Goal: Task Accomplishment & Management: Use online tool/utility

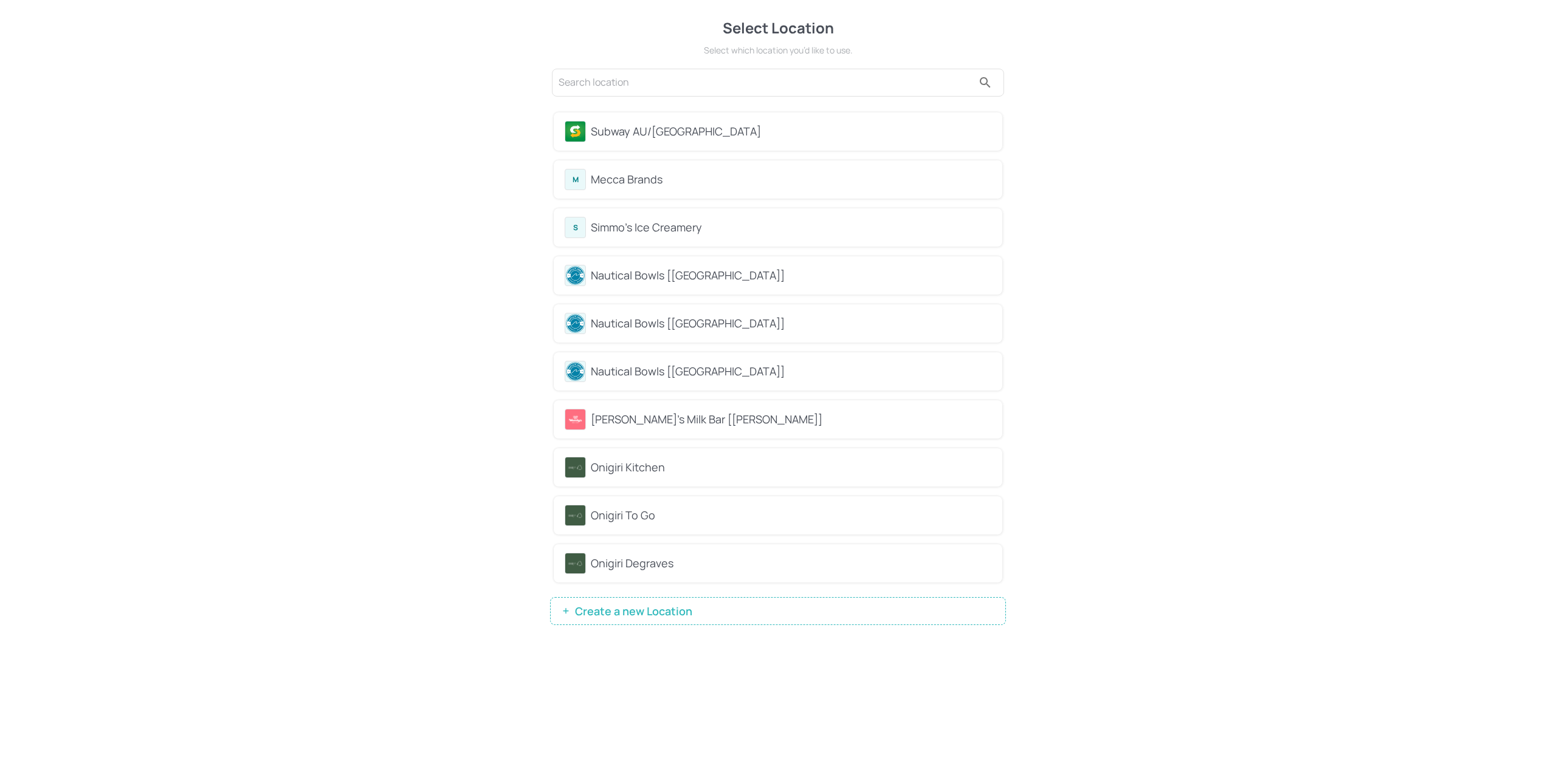
click at [793, 184] on div "Mecca Brands" at bounding box center [791, 179] width 401 height 16
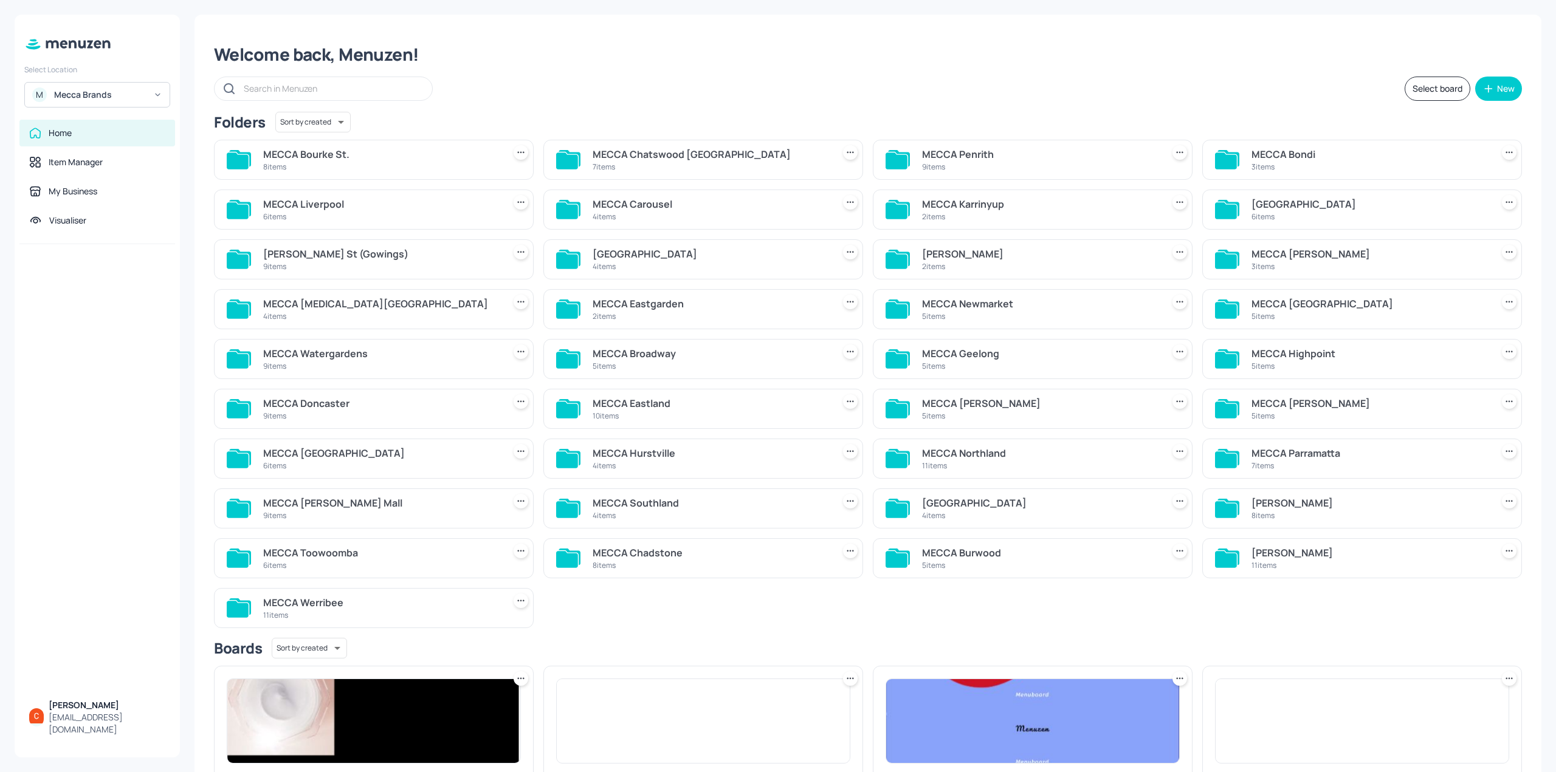
click at [301, 90] on input "text" at bounding box center [332, 89] width 176 height 18
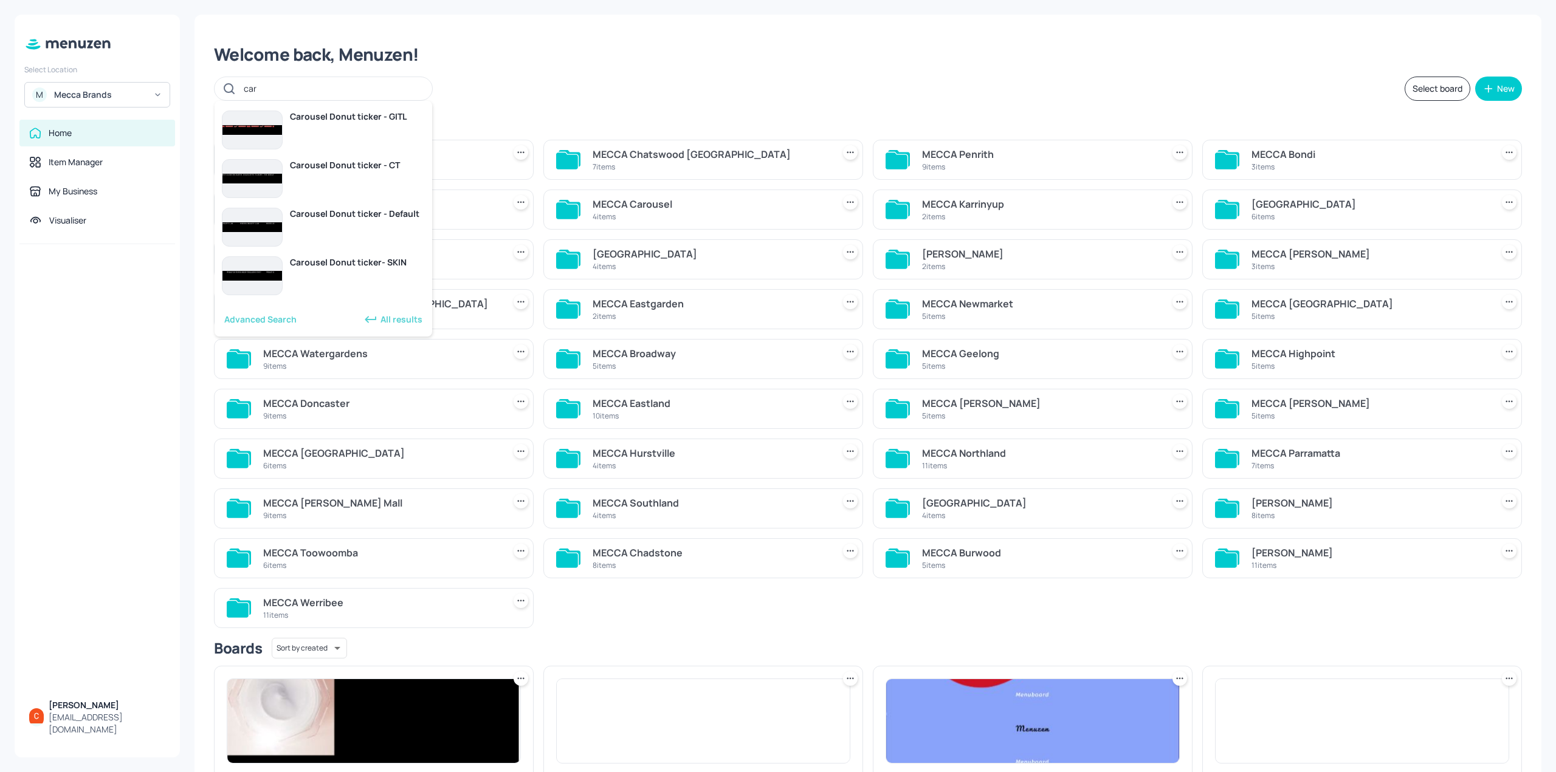
type input "car"
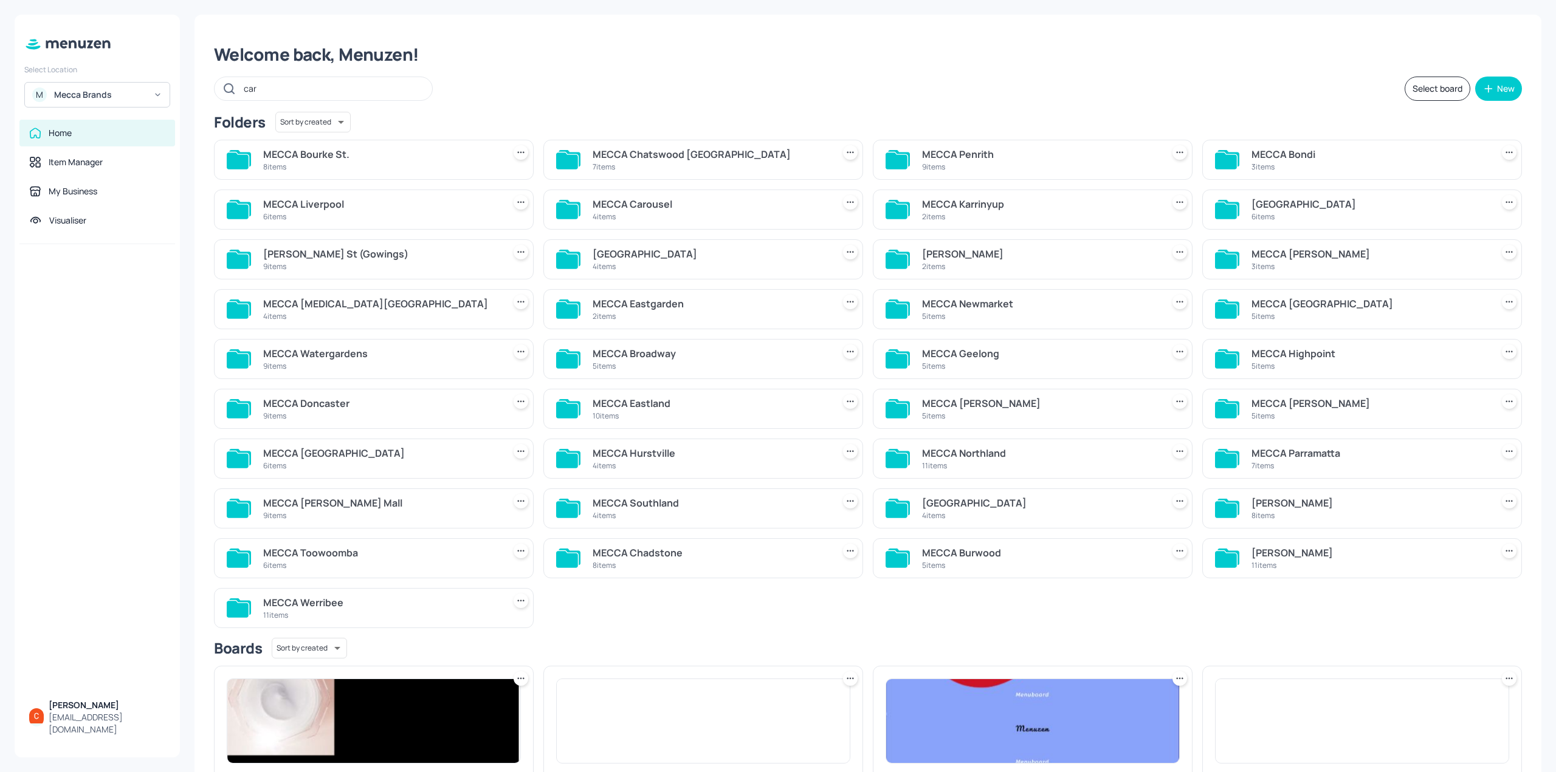
click at [766, 197] on div "MECCA Carousel" at bounding box center [711, 204] width 236 height 15
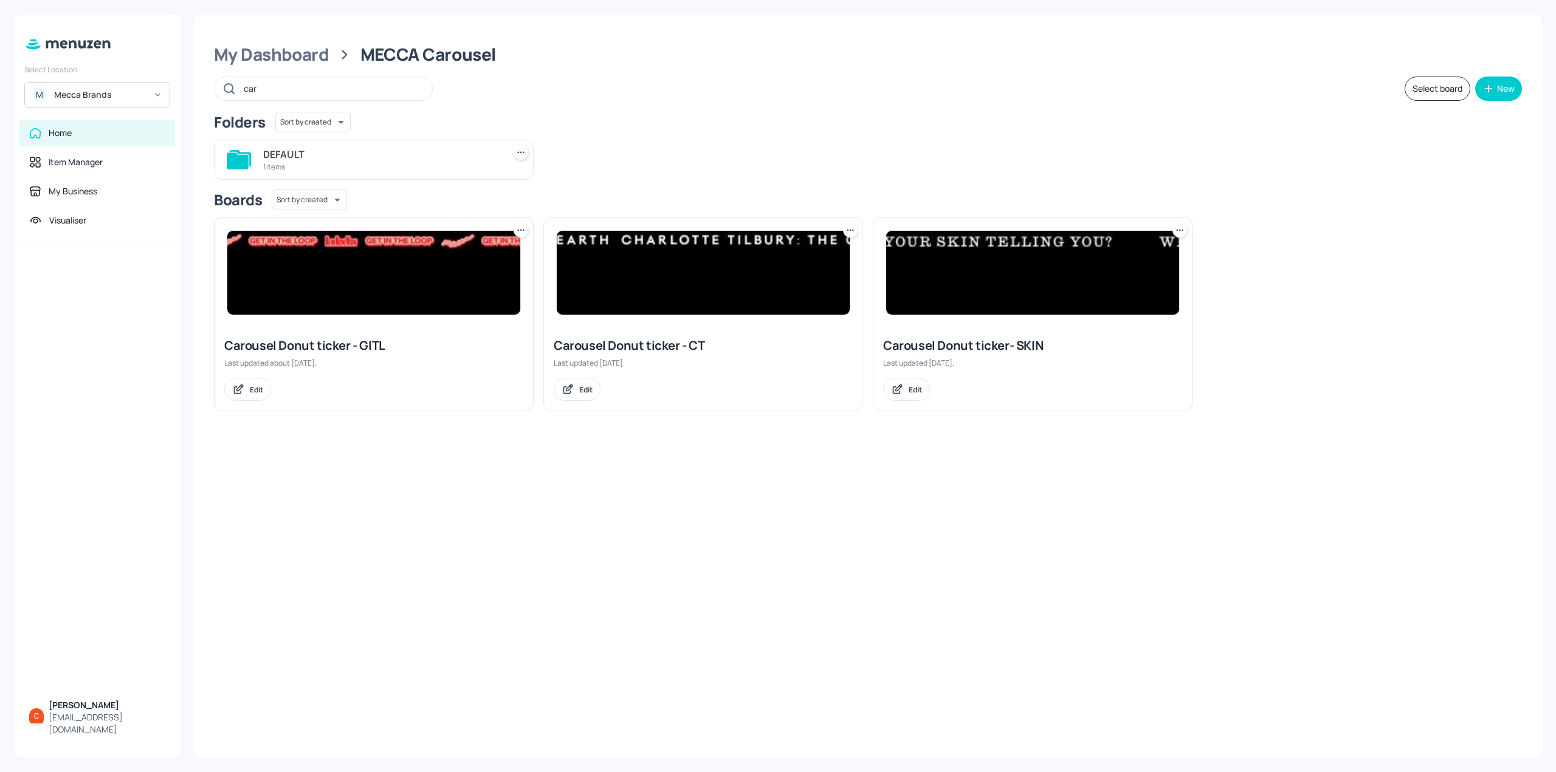
click at [1033, 276] on img at bounding box center [1032, 273] width 293 height 84
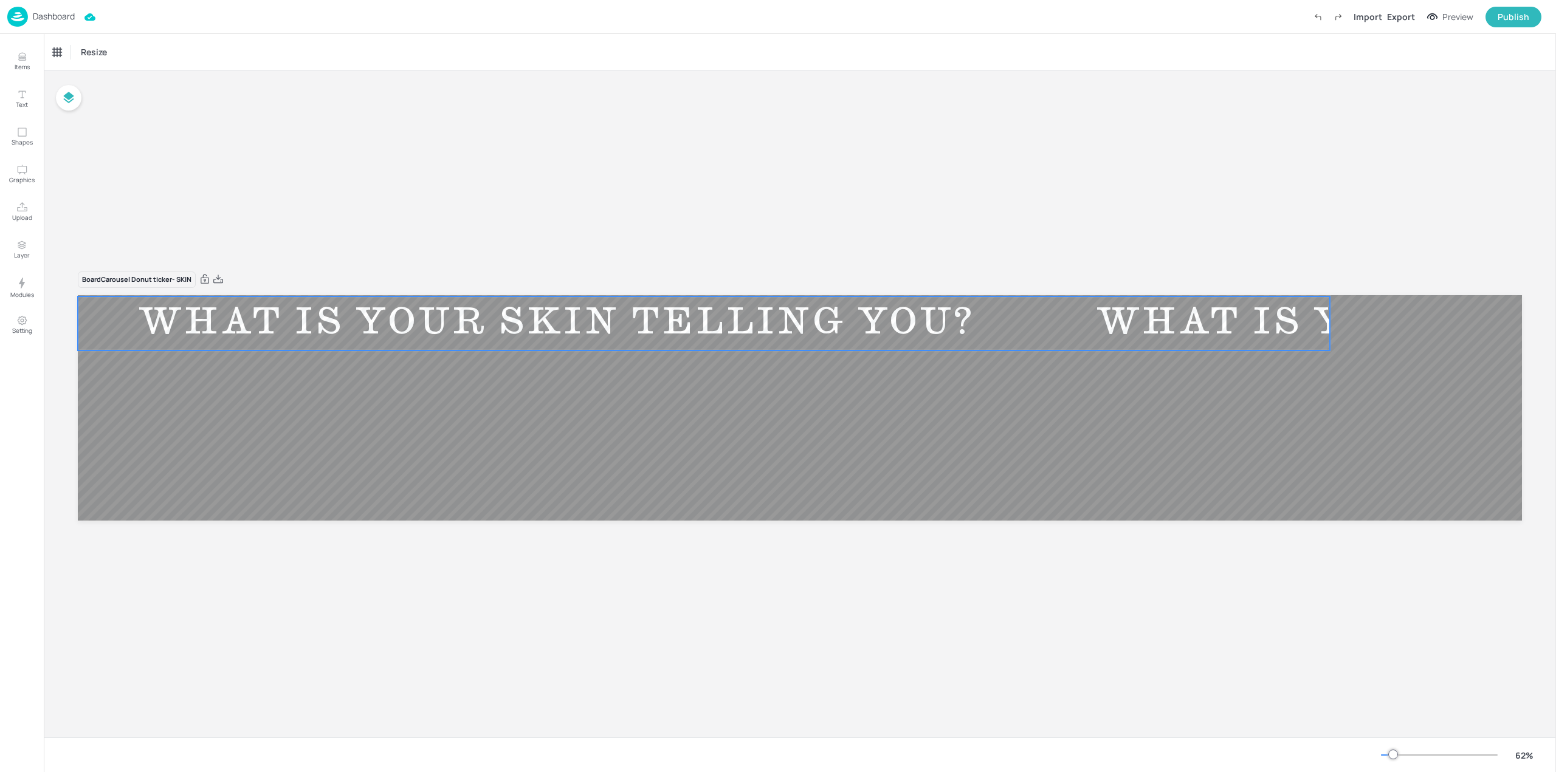
click at [232, 335] on div "WHAT IS YOUR SKIN TELLING YOU?" at bounding box center [557, 324] width 958 height 46
click at [68, 45] on div "Ticker" at bounding box center [63, 52] width 29 height 19
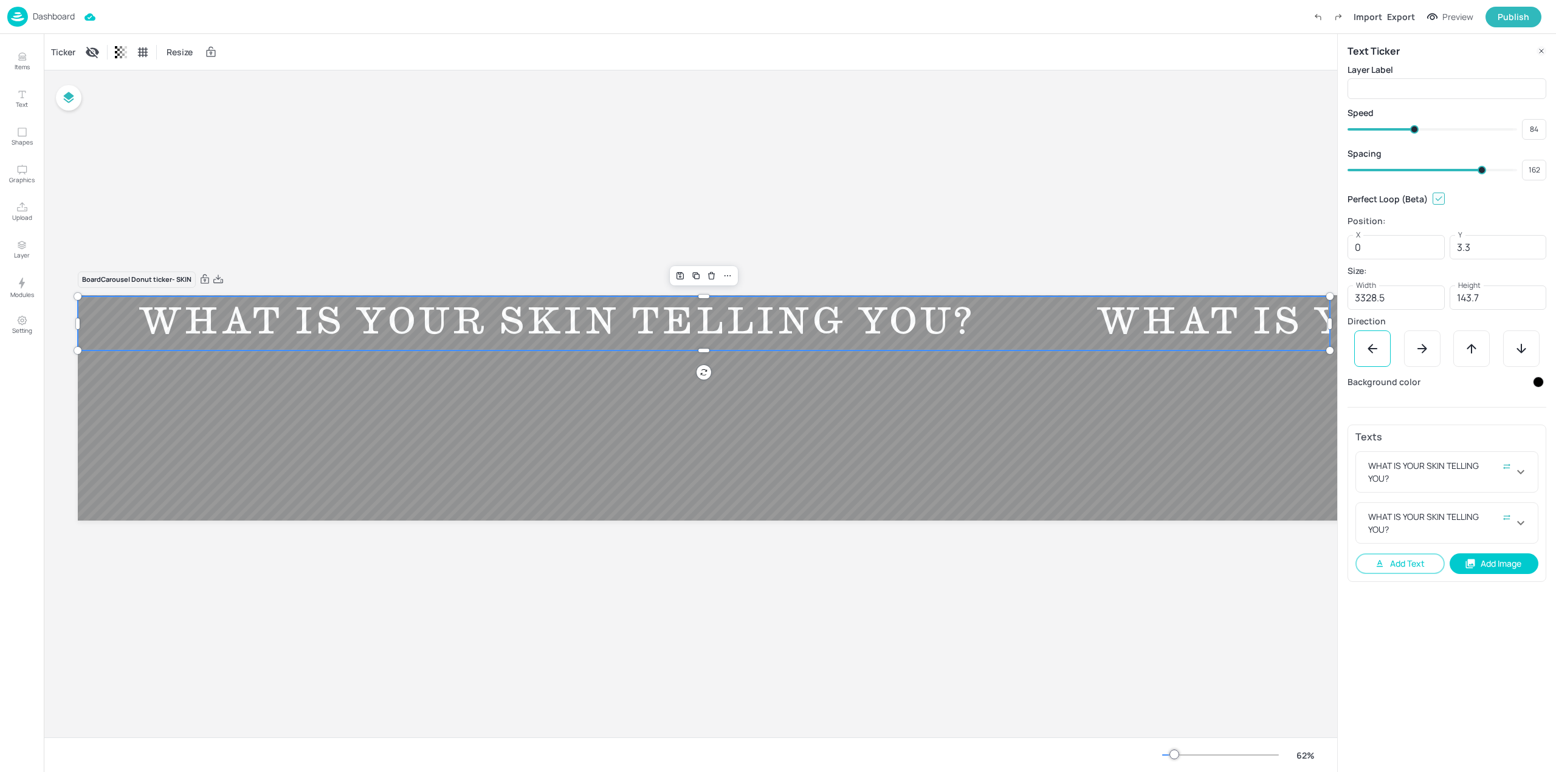
click at [1036, 325] on div "WHAT IS YOUR SKIN TELLING YOU?" at bounding box center [1515, 324] width 958 height 46
click at [15, 16] on img at bounding box center [17, 17] width 21 height 20
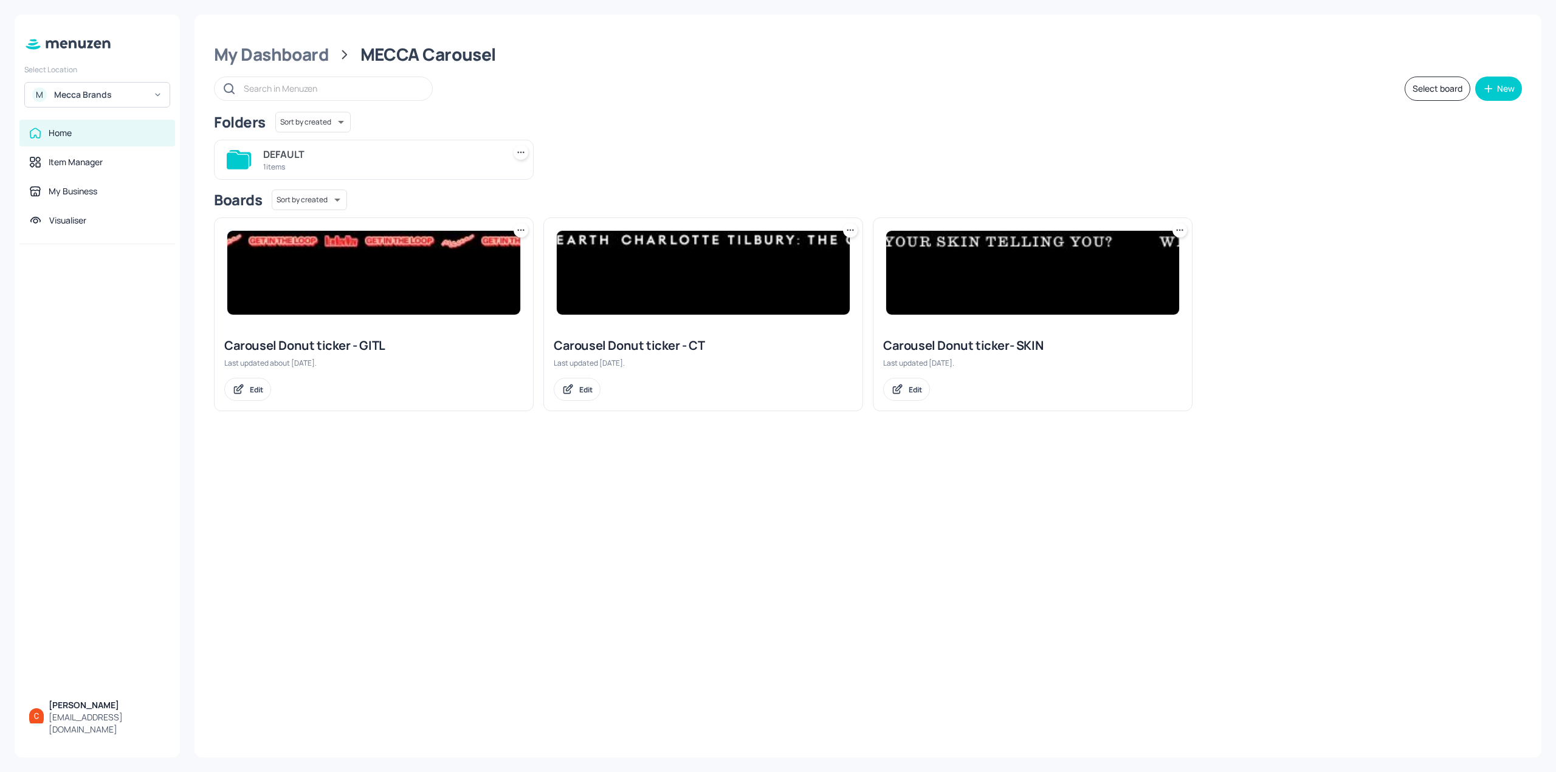
drag, startPoint x: 273, startPoint y: 134, endPoint x: 273, endPoint y: 159, distance: 25.5
click at [273, 138] on div "DEFAULT 1 items" at bounding box center [368, 155] width 329 height 50
click at [273, 159] on div "DEFAULT" at bounding box center [381, 154] width 236 height 15
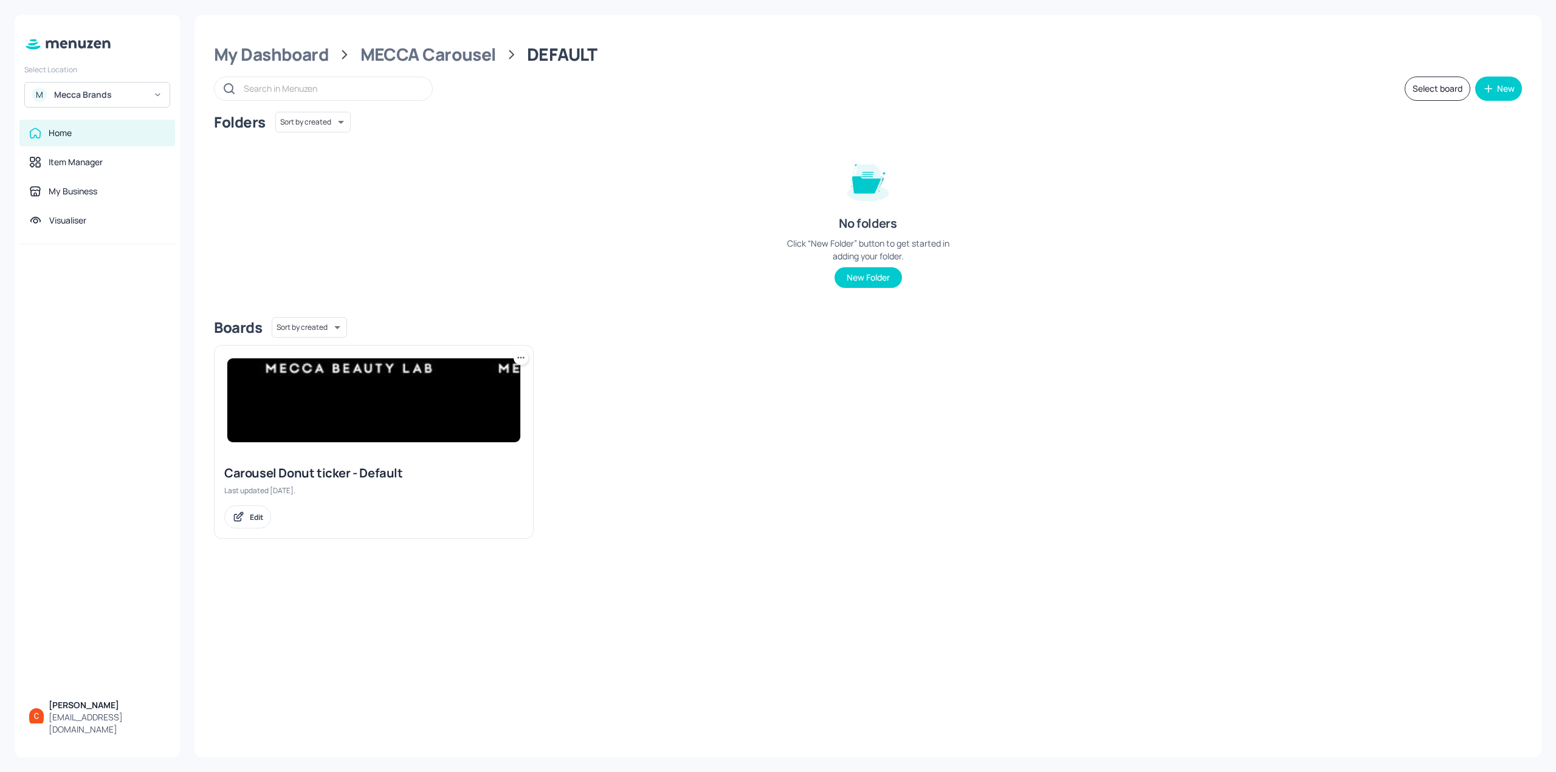
click at [382, 425] on img at bounding box center [373, 401] width 293 height 84
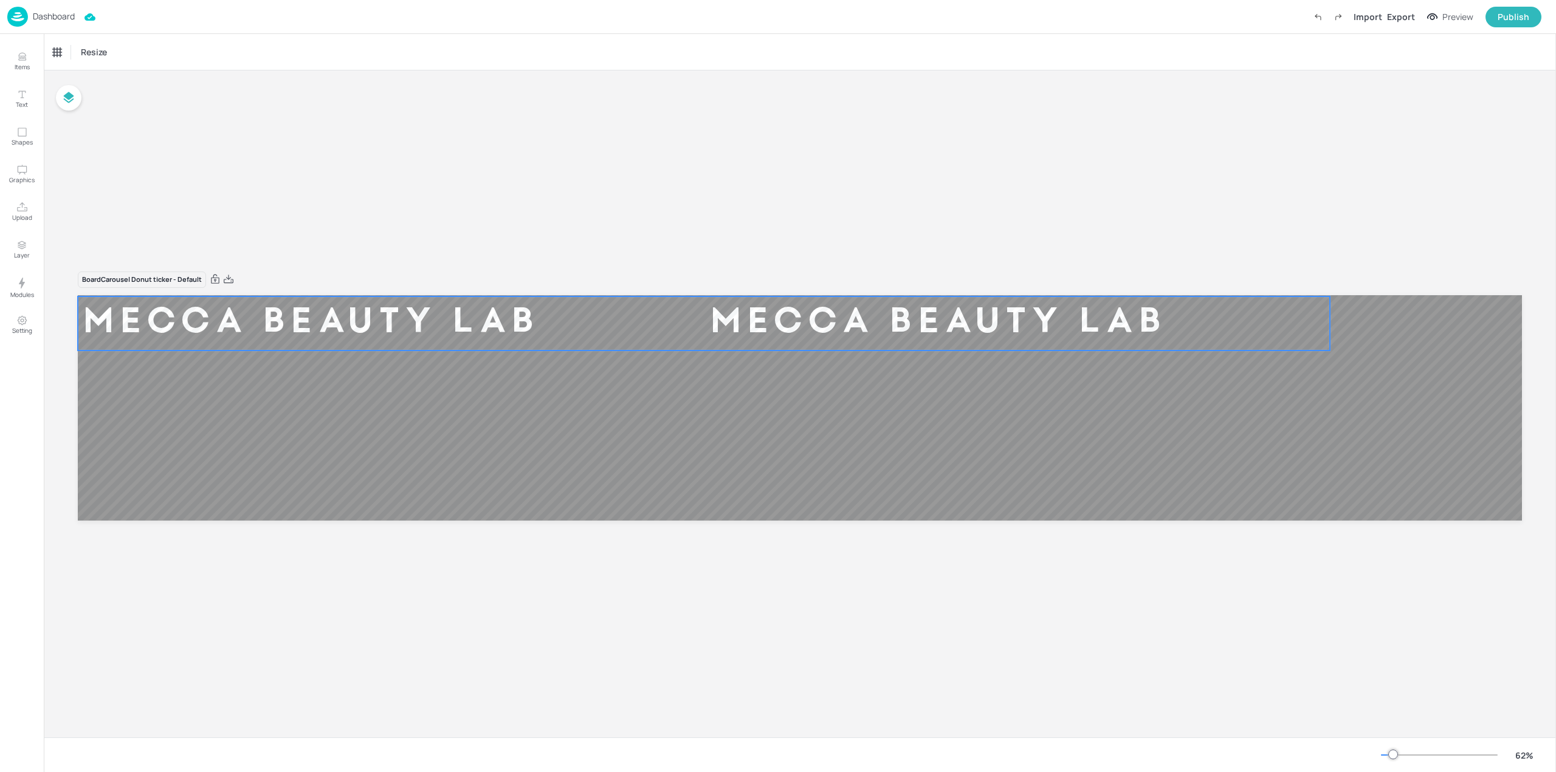
click at [234, 324] on div "Mecca Beauty Lab" at bounding box center [311, 324] width 466 height 46
click at [63, 44] on div "Ticker" at bounding box center [63, 52] width 29 height 19
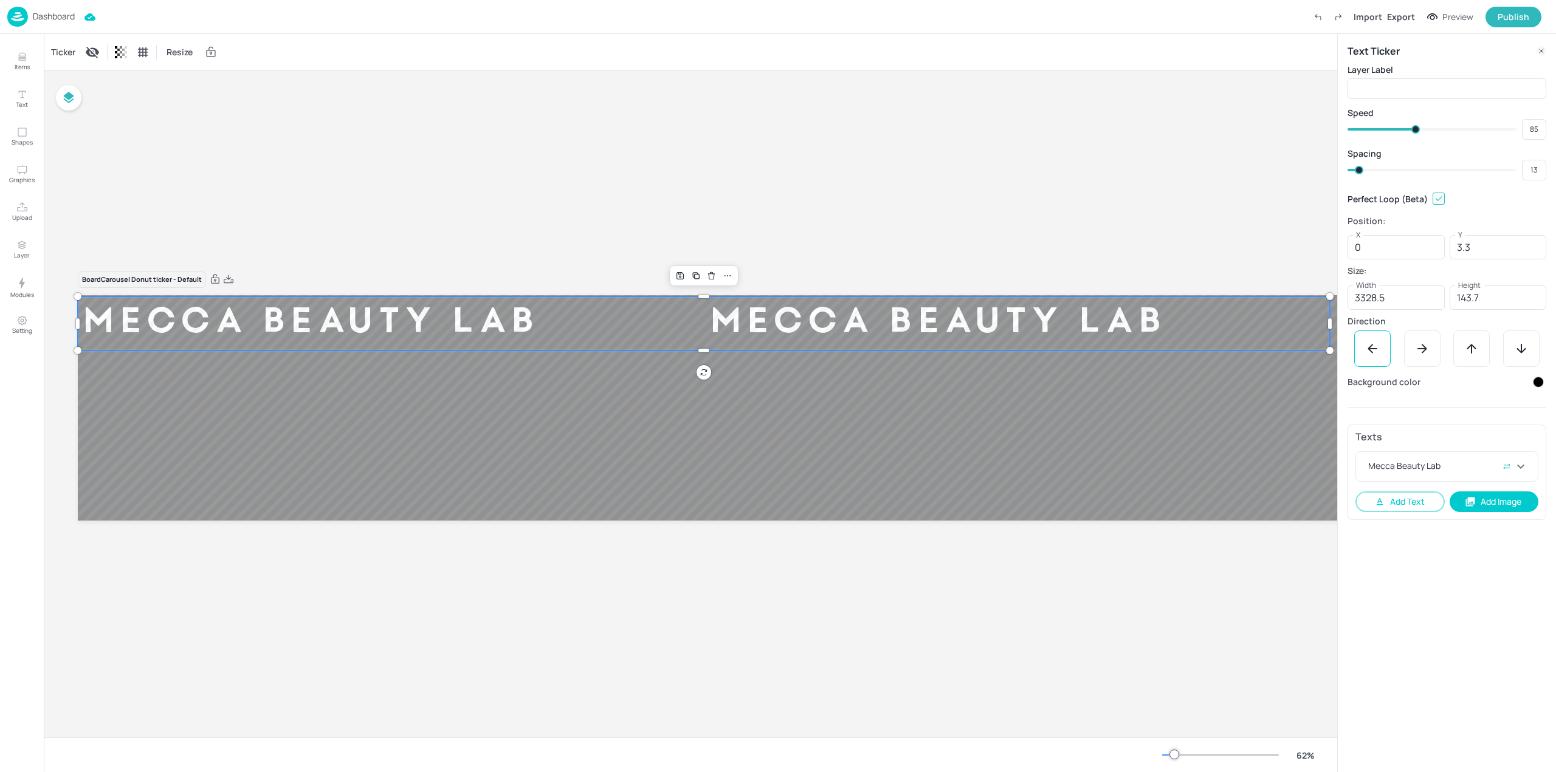
click at [31, 13] on div "Dashboard" at bounding box center [40, 17] width 67 height 20
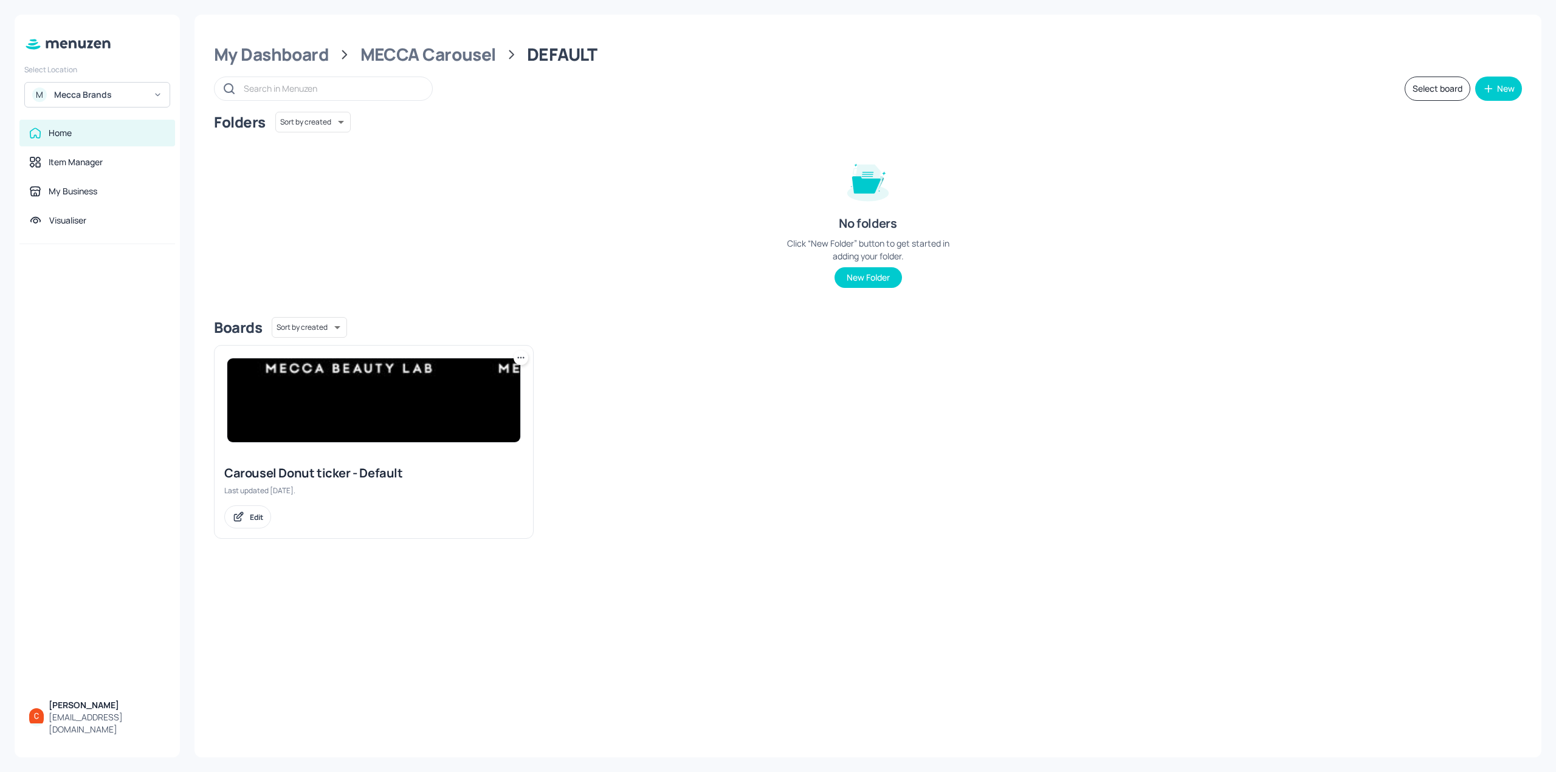
click at [459, 66] on div "My Dashboard MECCA Carousel DEFAULT Select board New Folders Sort by created id…" at bounding box center [867, 386] width 1347 height 743
click at [459, 58] on div "MECCA Carousel" at bounding box center [428, 55] width 136 height 22
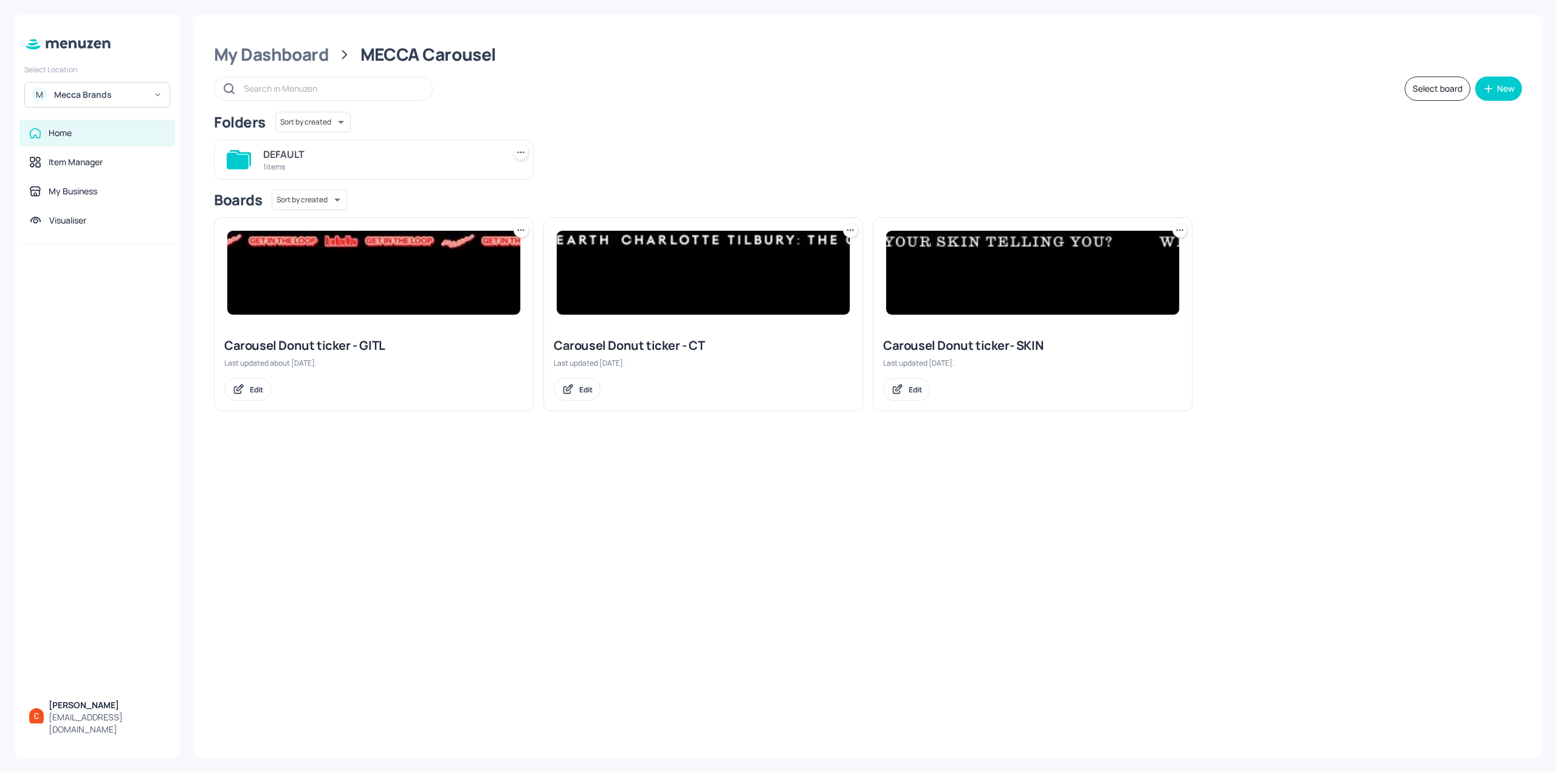
click at [1017, 272] on img at bounding box center [1032, 273] width 293 height 84
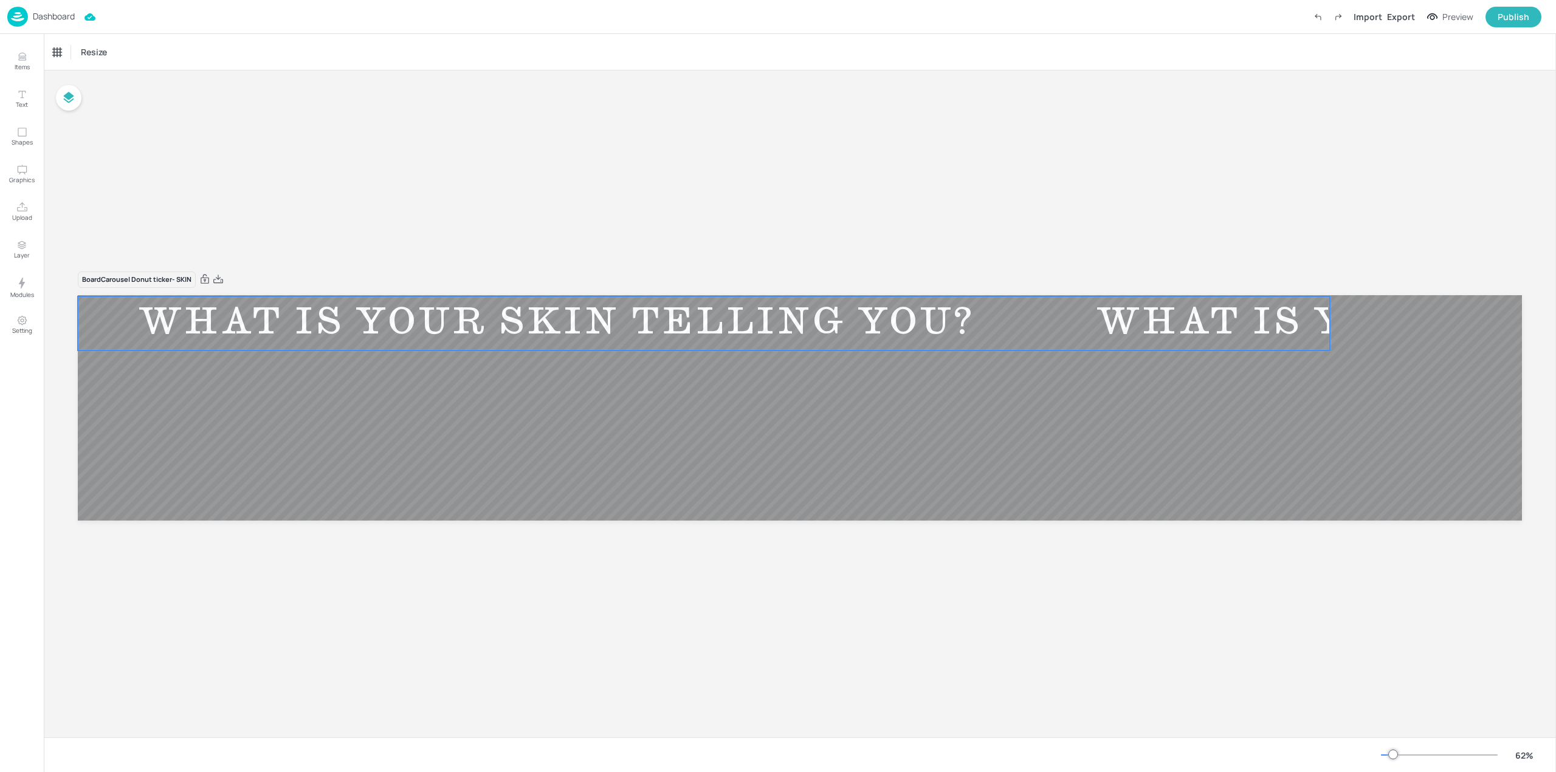
click at [981, 336] on div "WHAT IS YOUR SKIN TELLING YOU?" at bounding box center [557, 324] width 958 height 46
click at [74, 51] on div "Ticker" at bounding box center [63, 52] width 29 height 19
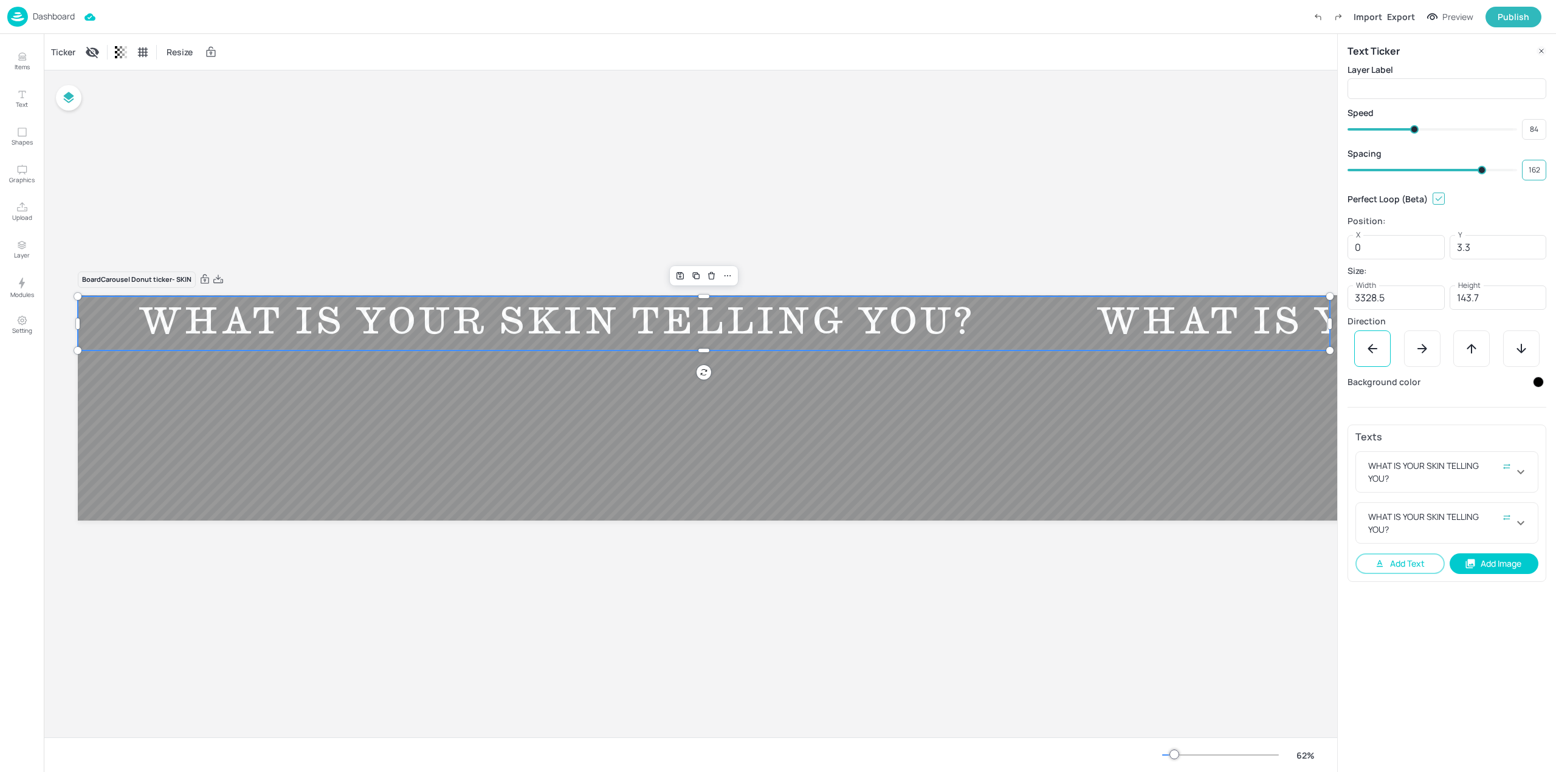
click at [1530, 168] on input "162" at bounding box center [1534, 170] width 24 height 17
type input "70"
click at [1473, 114] on div "Speed" at bounding box center [1446, 112] width 199 height 13
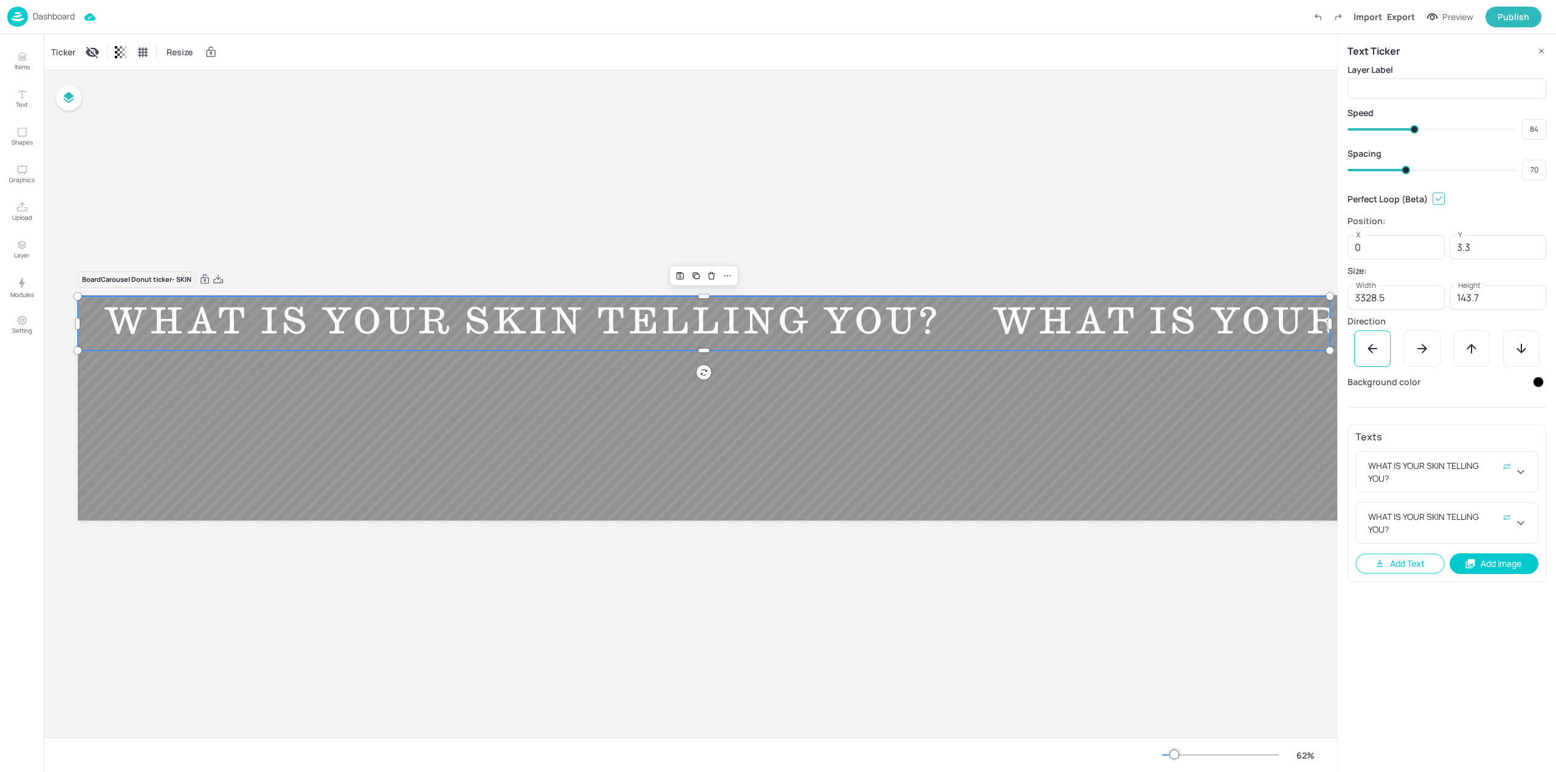
click at [1269, 315] on div "WHAT IS YOUR SKIN TELLING YOU?" at bounding box center [1410, 324] width 889 height 46
click at [1524, 10] on div "Publish" at bounding box center [1514, 16] width 32 height 13
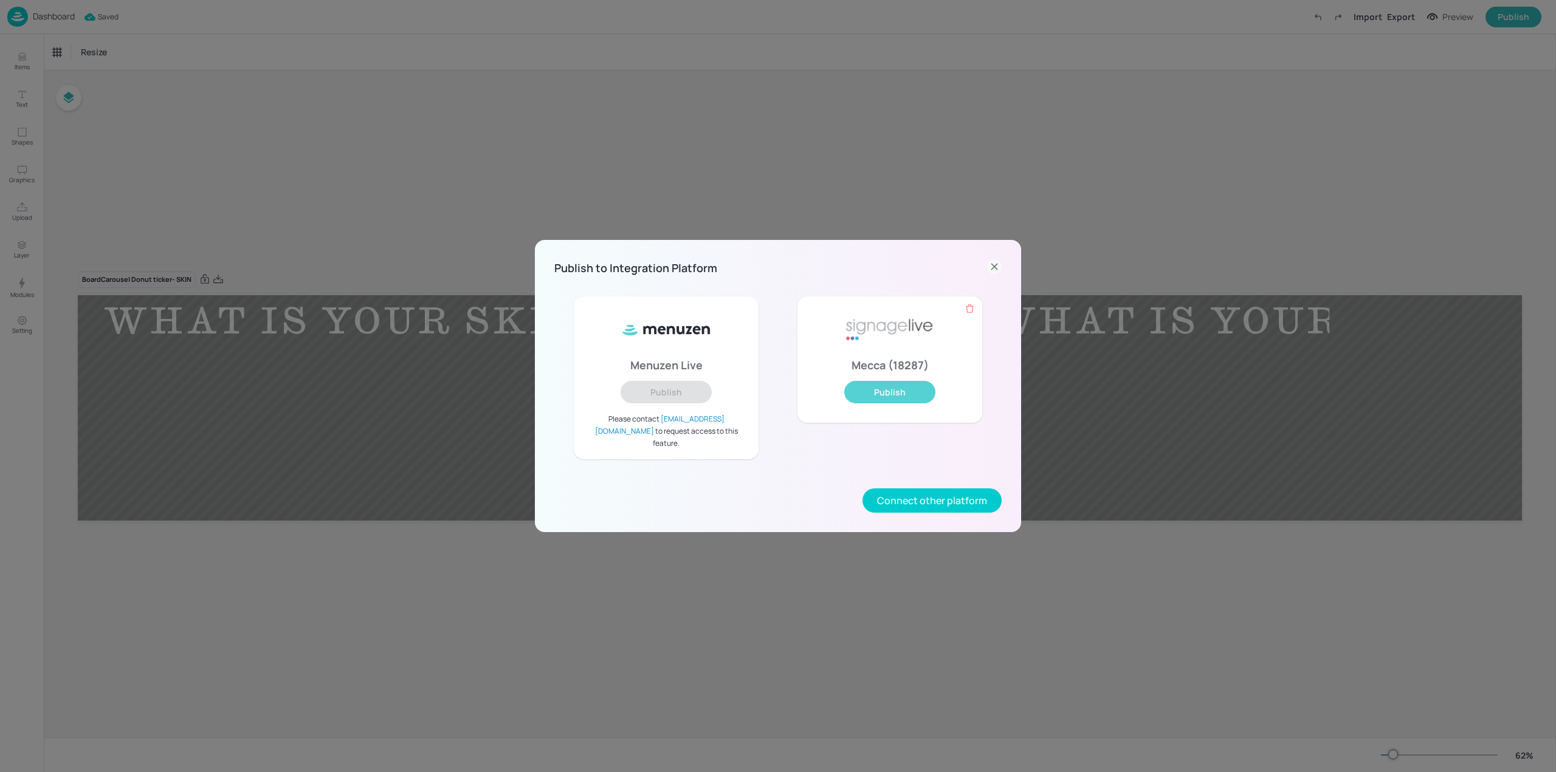
click at [891, 403] on button "Publish" at bounding box center [889, 392] width 91 height 22
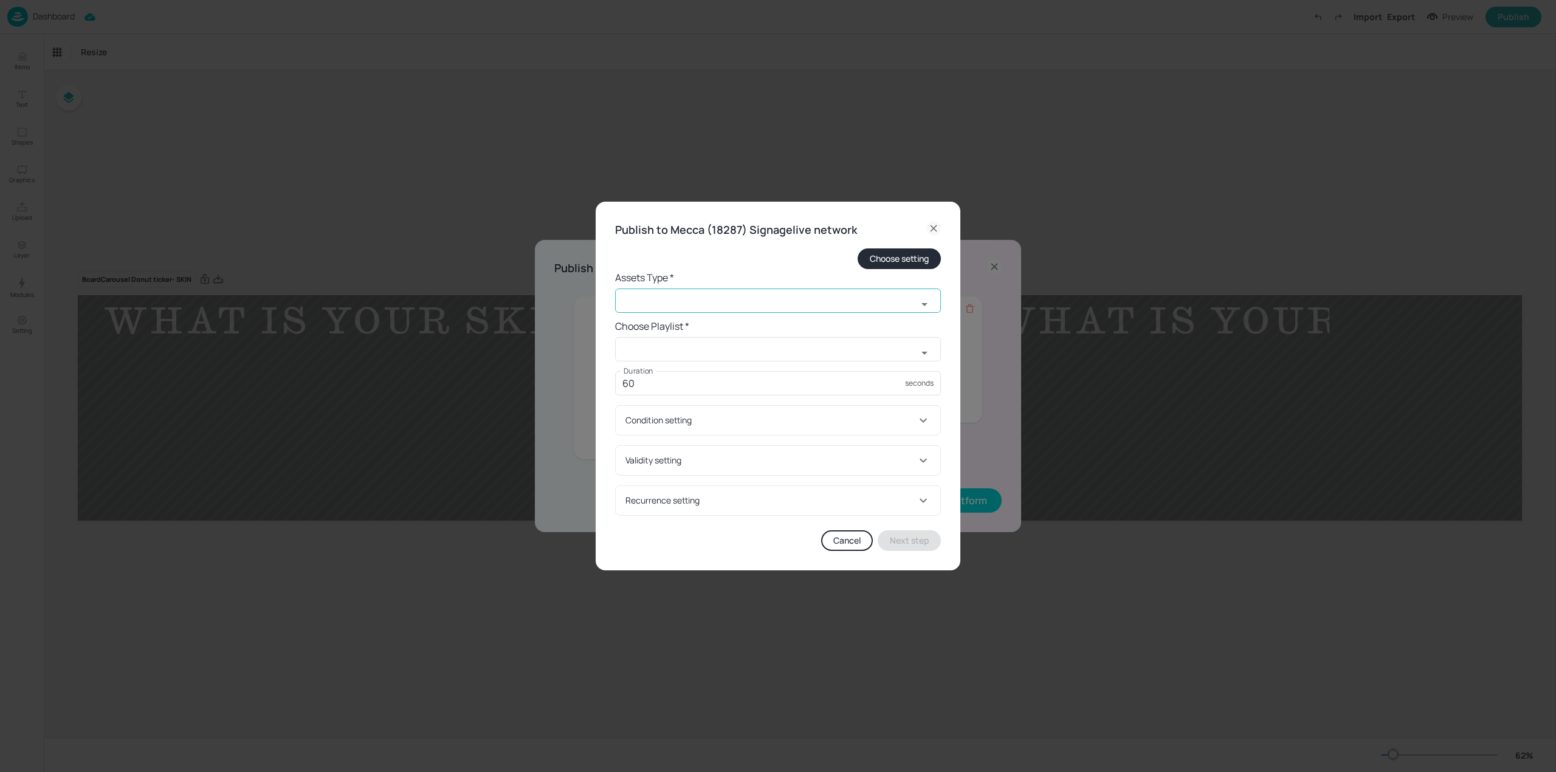
click at [777, 296] on input "text" at bounding box center [766, 301] width 302 height 24
type input "a"
type input "car"
click at [734, 256] on div "Choose setting" at bounding box center [778, 259] width 326 height 21
drag, startPoint x: 751, startPoint y: 291, endPoint x: 738, endPoint y: 301, distance: 16.8
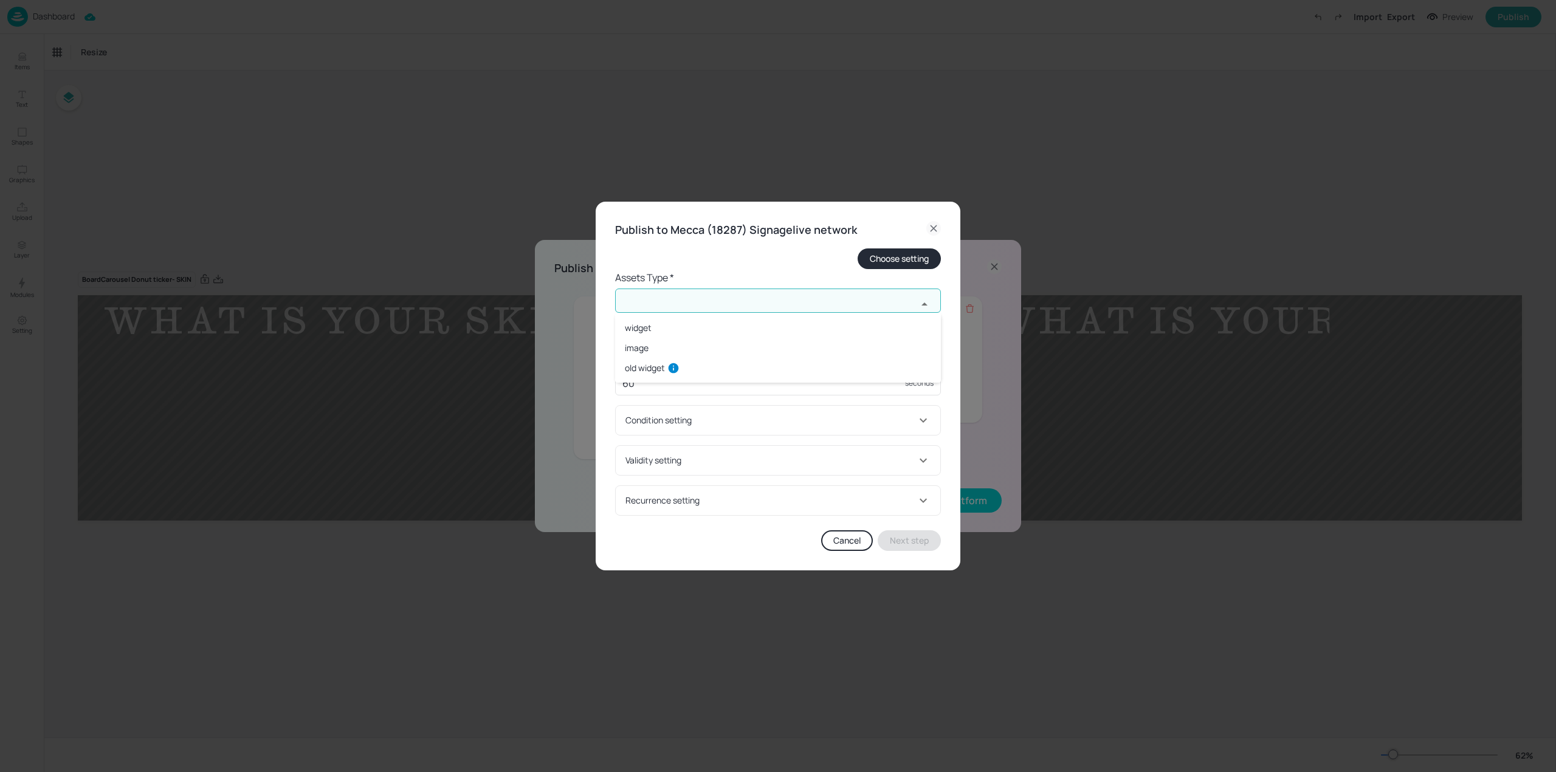
click at [751, 293] on input "text" at bounding box center [766, 301] width 302 height 24
type input "aug"
click at [728, 262] on div "Choose setting" at bounding box center [778, 259] width 326 height 21
click at [832, 546] on button "Cancel" at bounding box center [847, 541] width 52 height 21
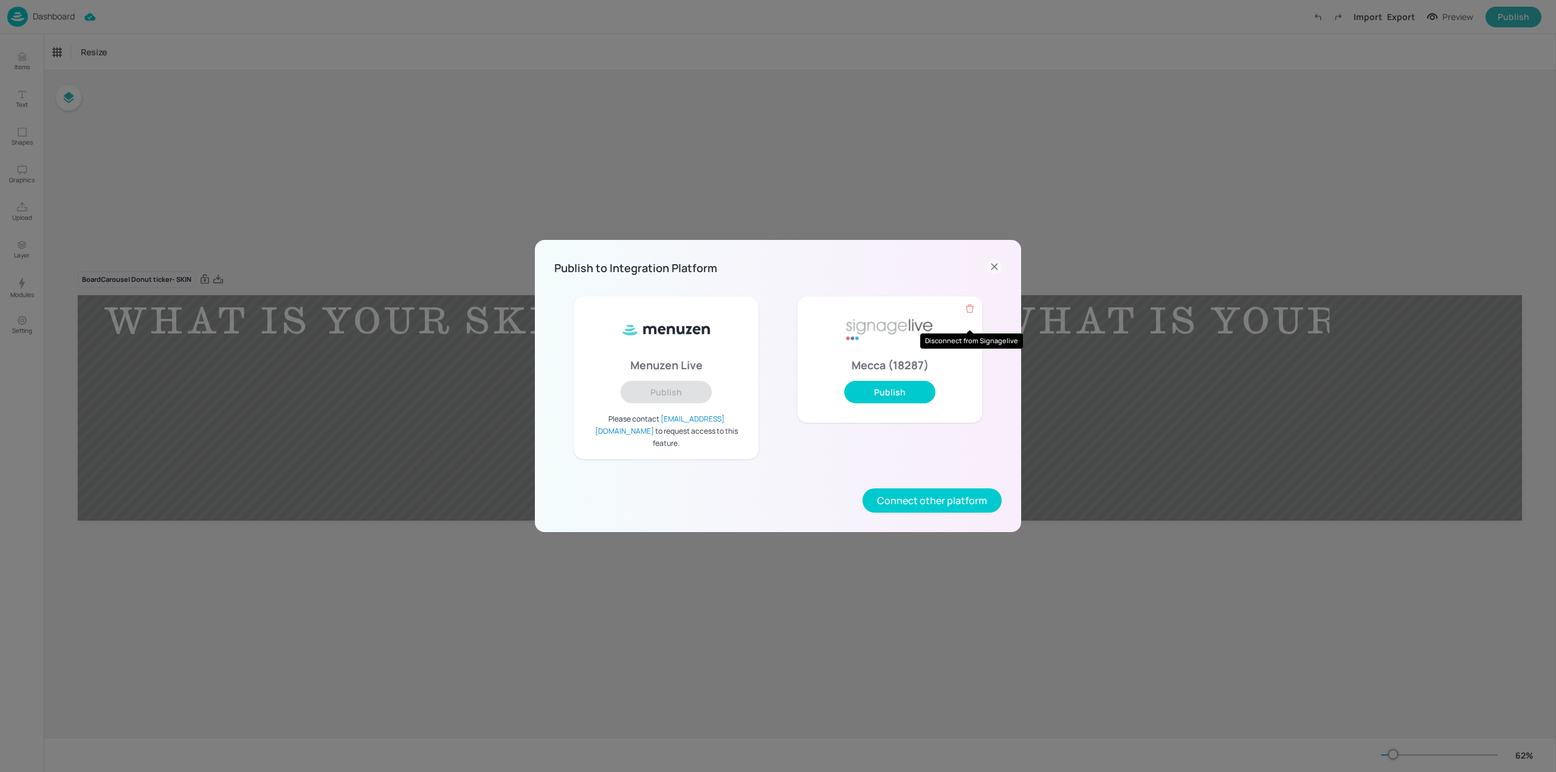
click at [975, 313] on icon "Disconnect from Signagelive" at bounding box center [970, 308] width 10 height 11
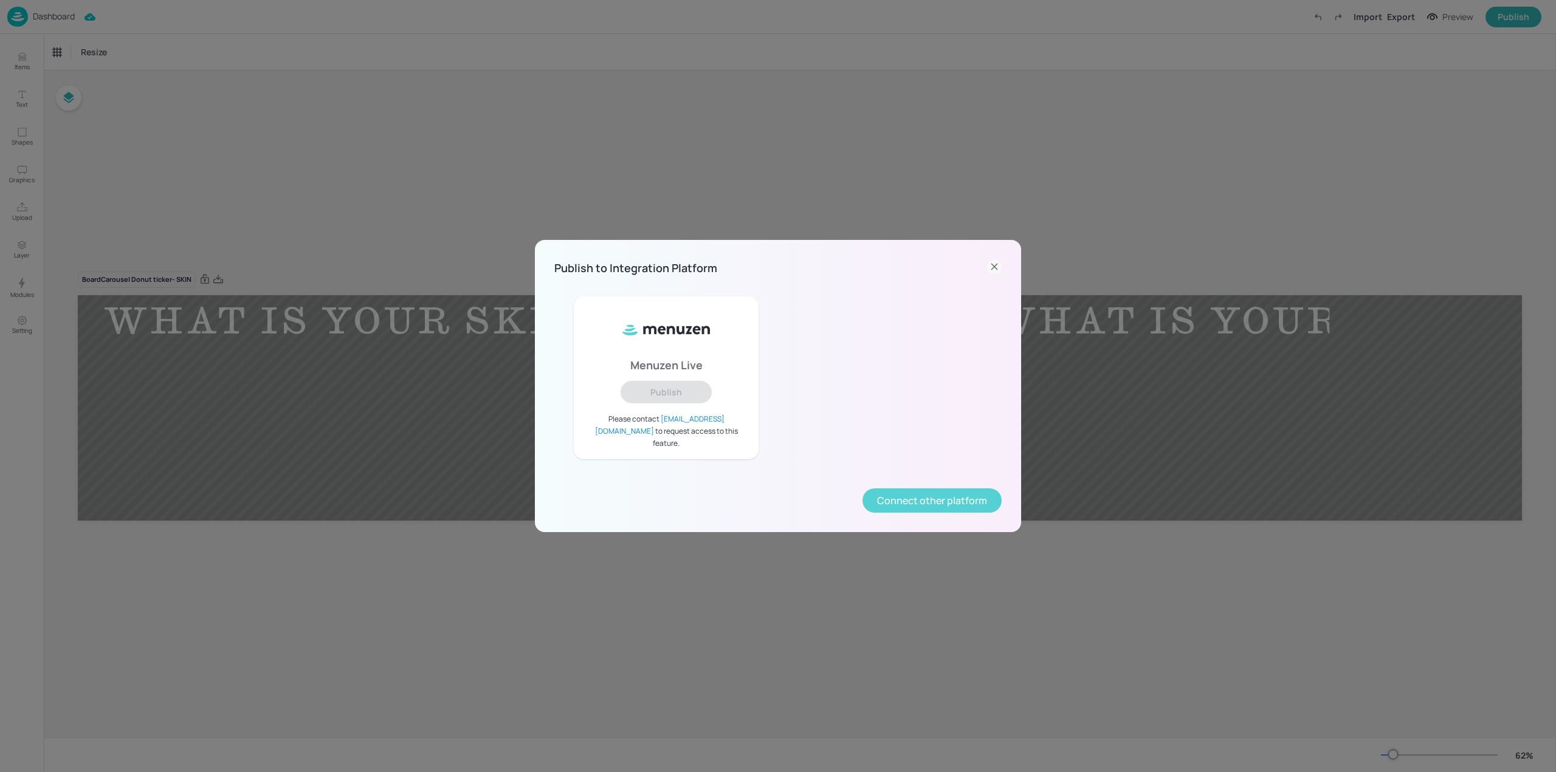
click at [896, 496] on button "Connect other platform" at bounding box center [931, 501] width 139 height 24
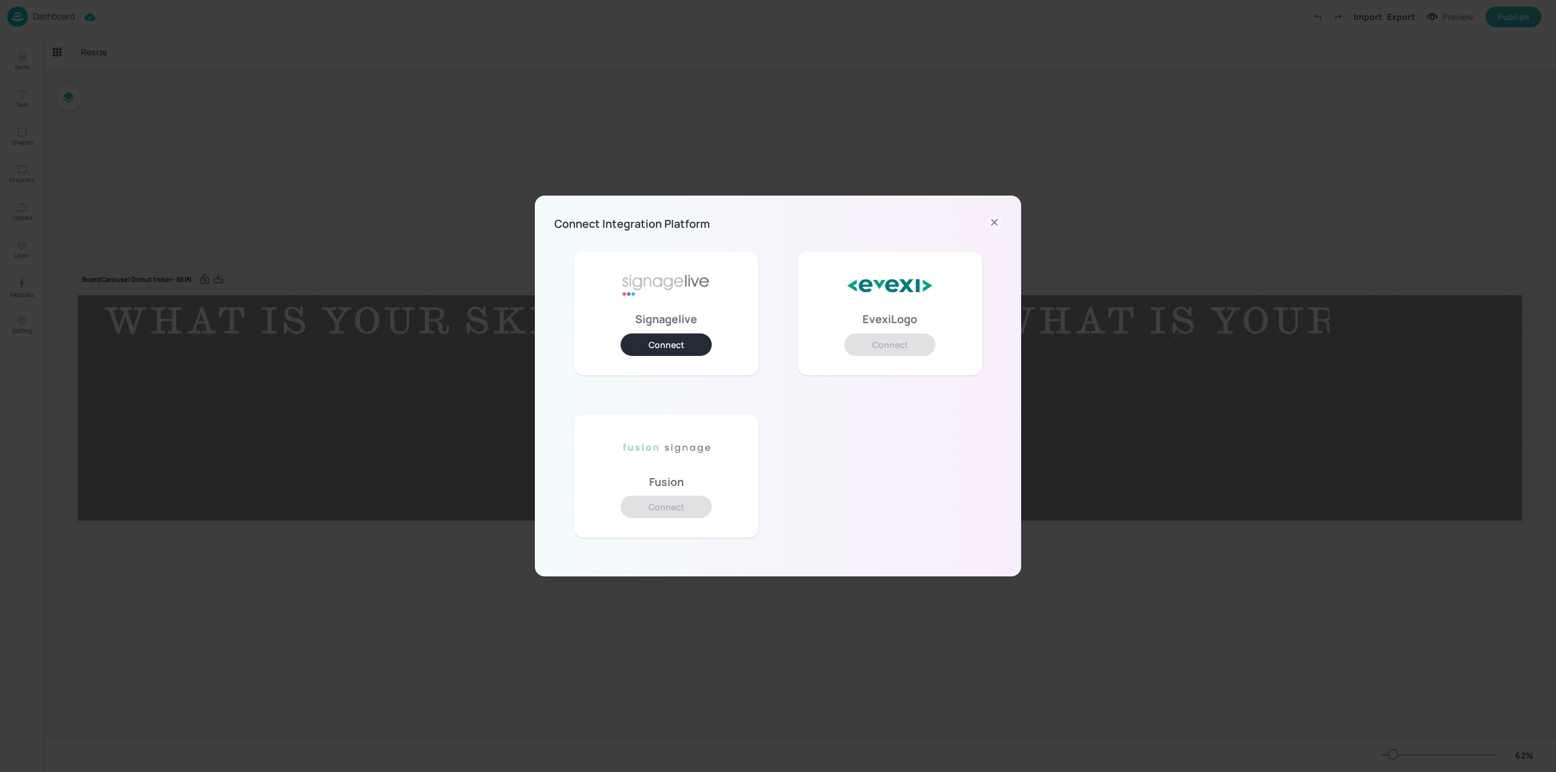
drag, startPoint x: 989, startPoint y: 227, endPoint x: 981, endPoint y: 229, distance: 8.1
click at [989, 227] on icon at bounding box center [994, 222] width 15 height 15
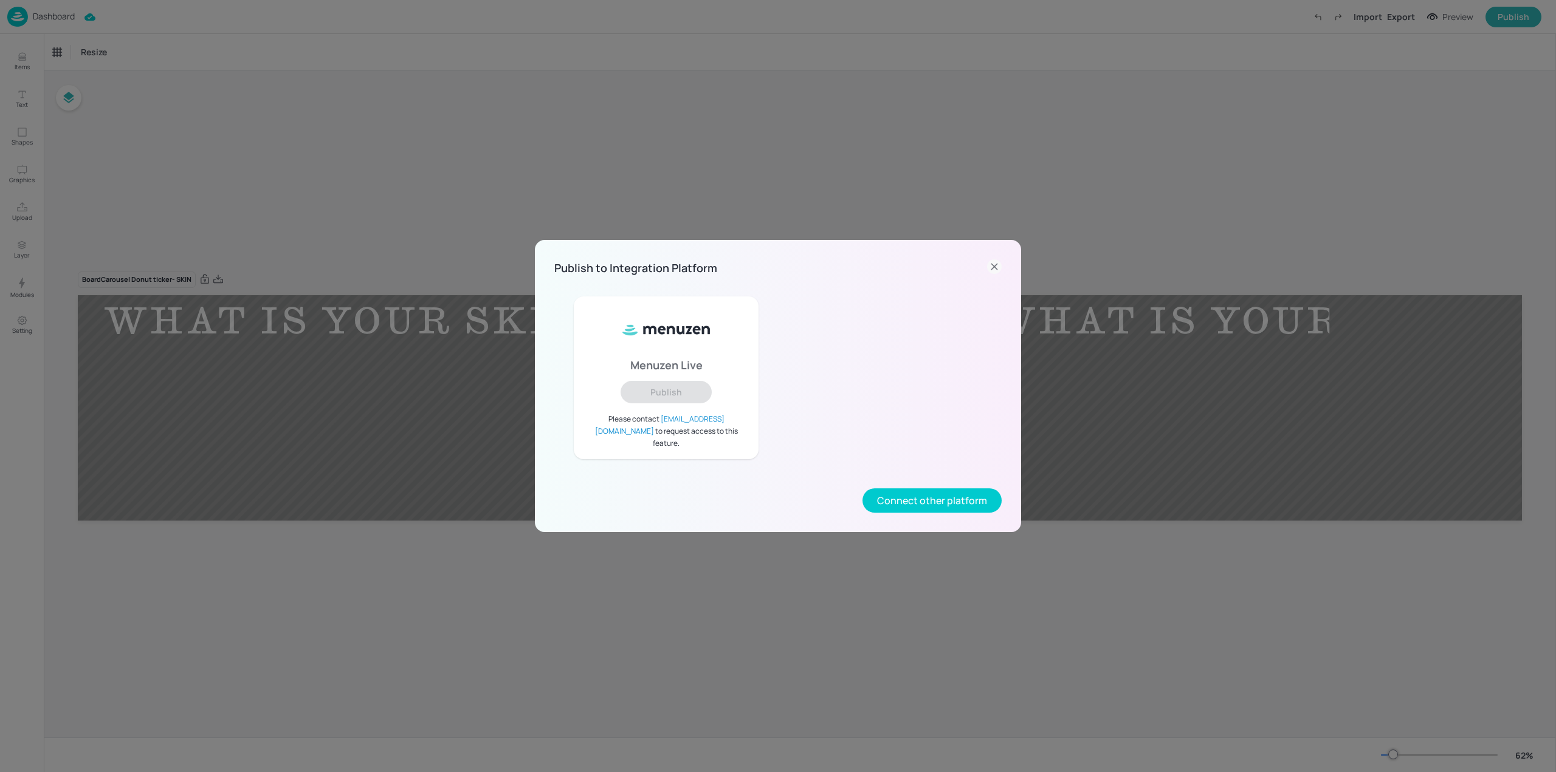
click at [995, 269] on icon at bounding box center [993, 266] width 5 height 5
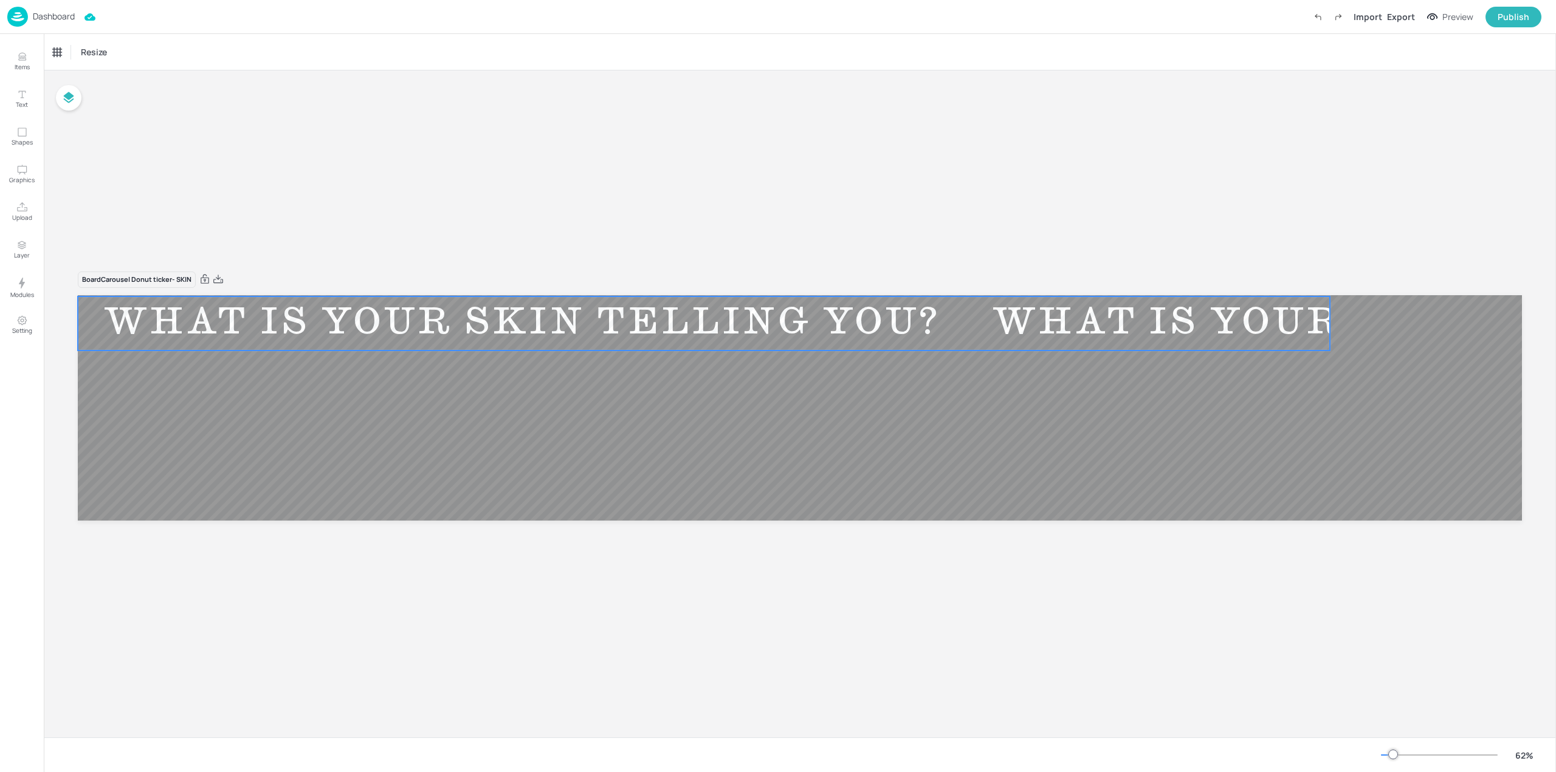
click at [966, 313] on div "WHAT IS YOUR SKIN TELLING YOU?" at bounding box center [1410, 324] width 889 height 46
click at [84, 50] on div "Display condition" at bounding box center [92, 52] width 19 height 19
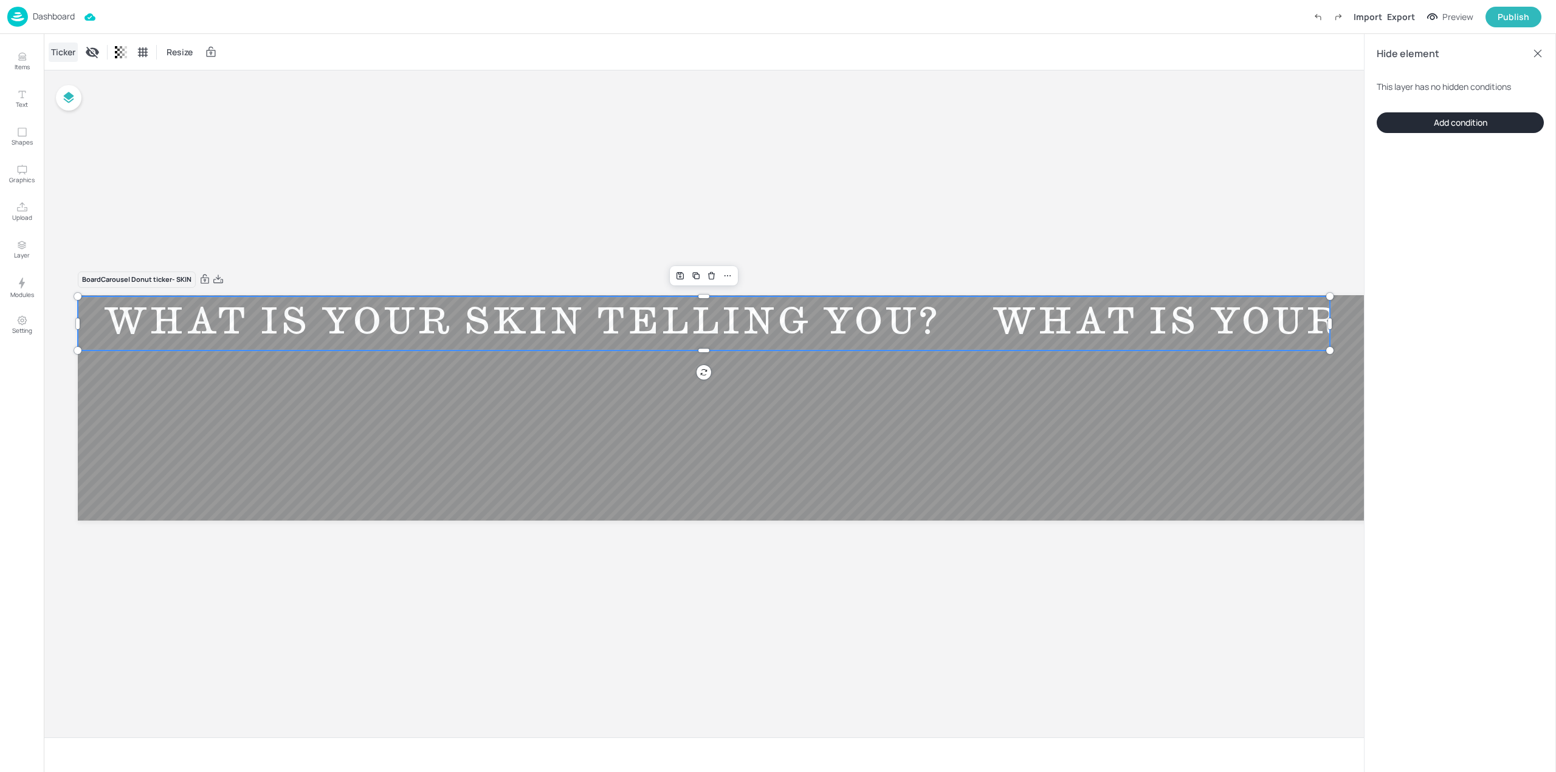
click at [65, 52] on div "Ticker" at bounding box center [63, 52] width 29 height 19
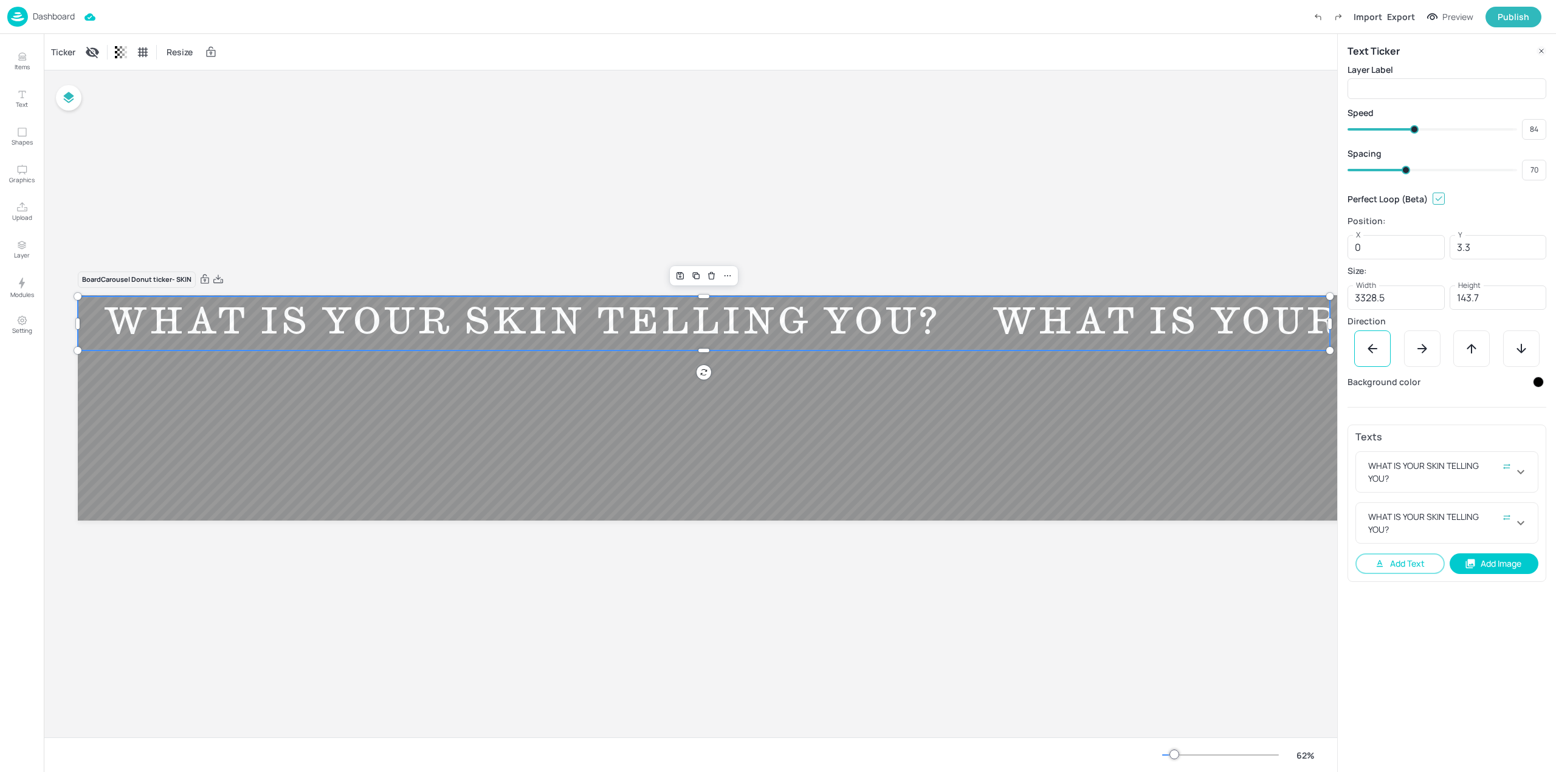
type input "1.6"
click at [1512, 18] on div "Publish" at bounding box center [1514, 16] width 32 height 13
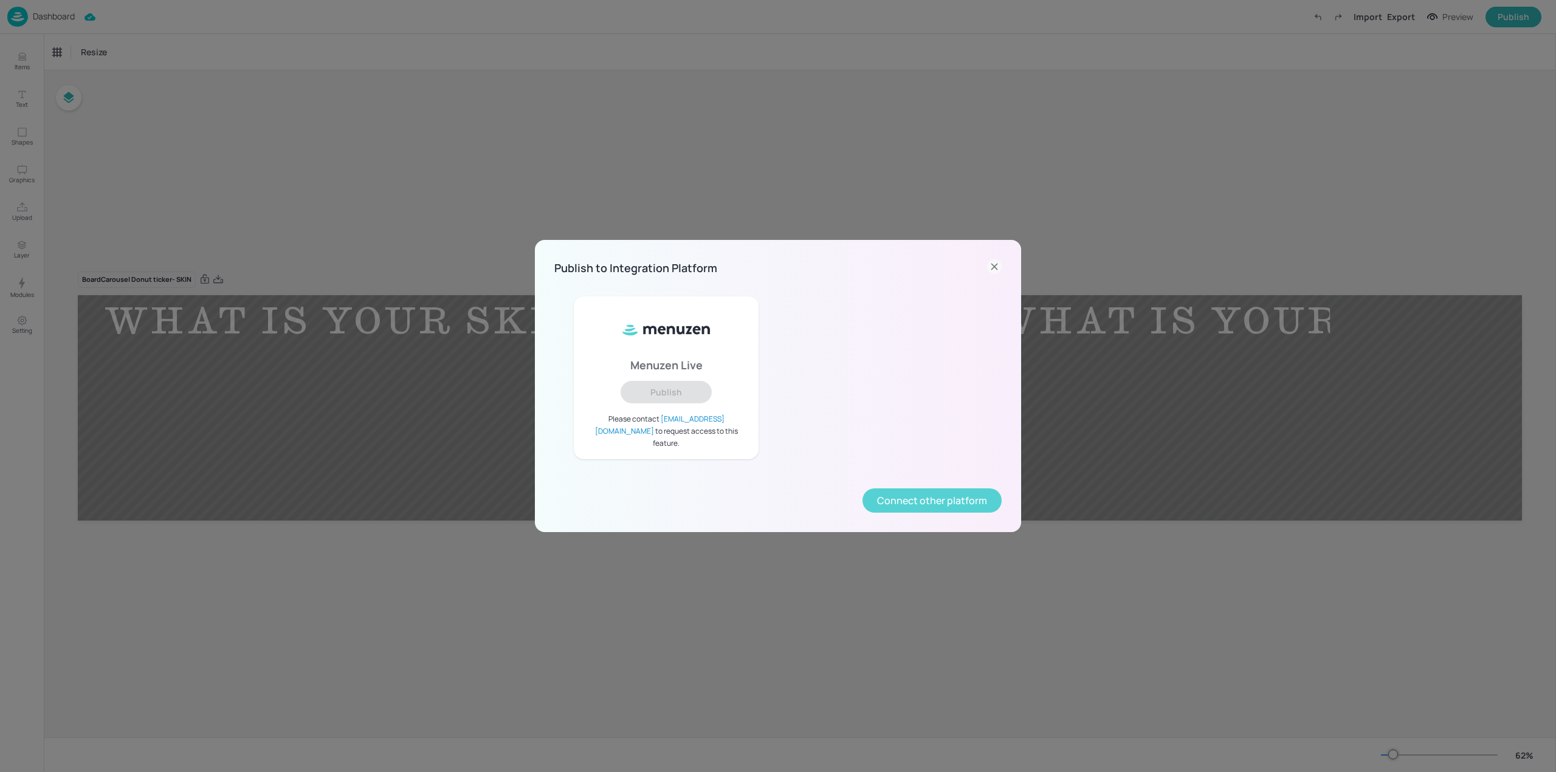
click at [934, 496] on button "Connect other platform" at bounding box center [931, 501] width 139 height 24
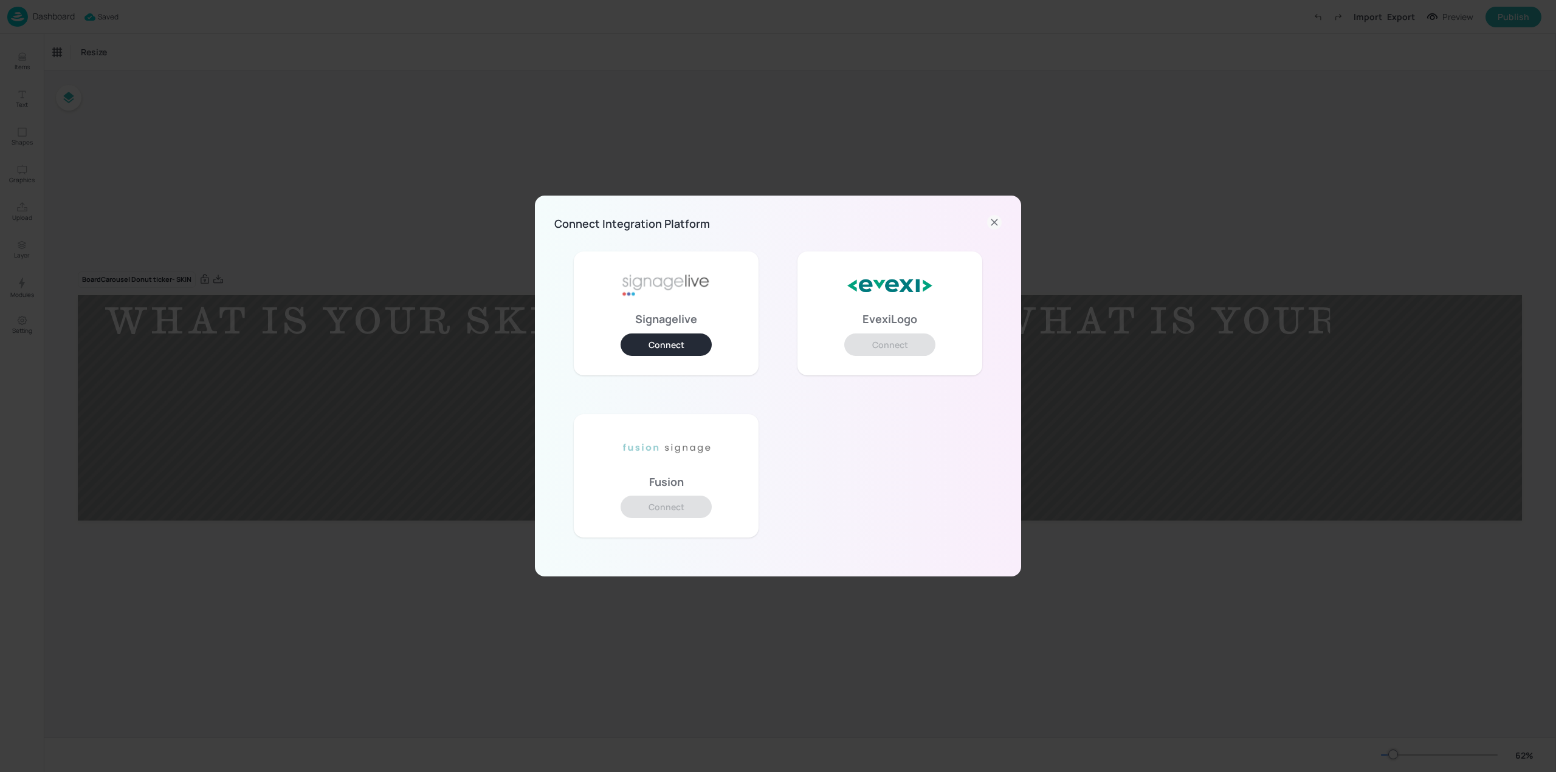
click at [670, 345] on button "Connect" at bounding box center [666, 345] width 91 height 22
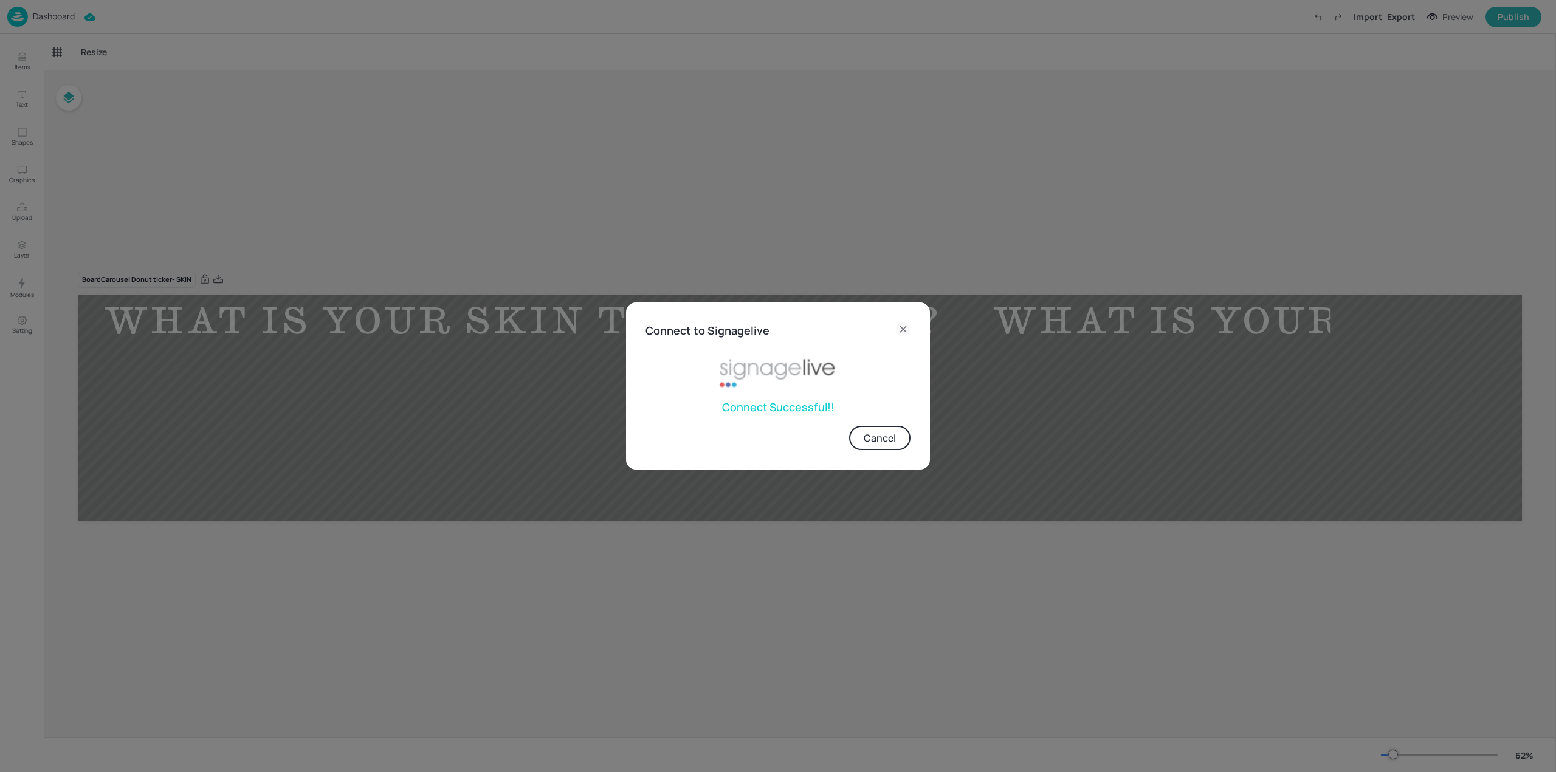
click at [897, 326] on icon at bounding box center [903, 329] width 15 height 15
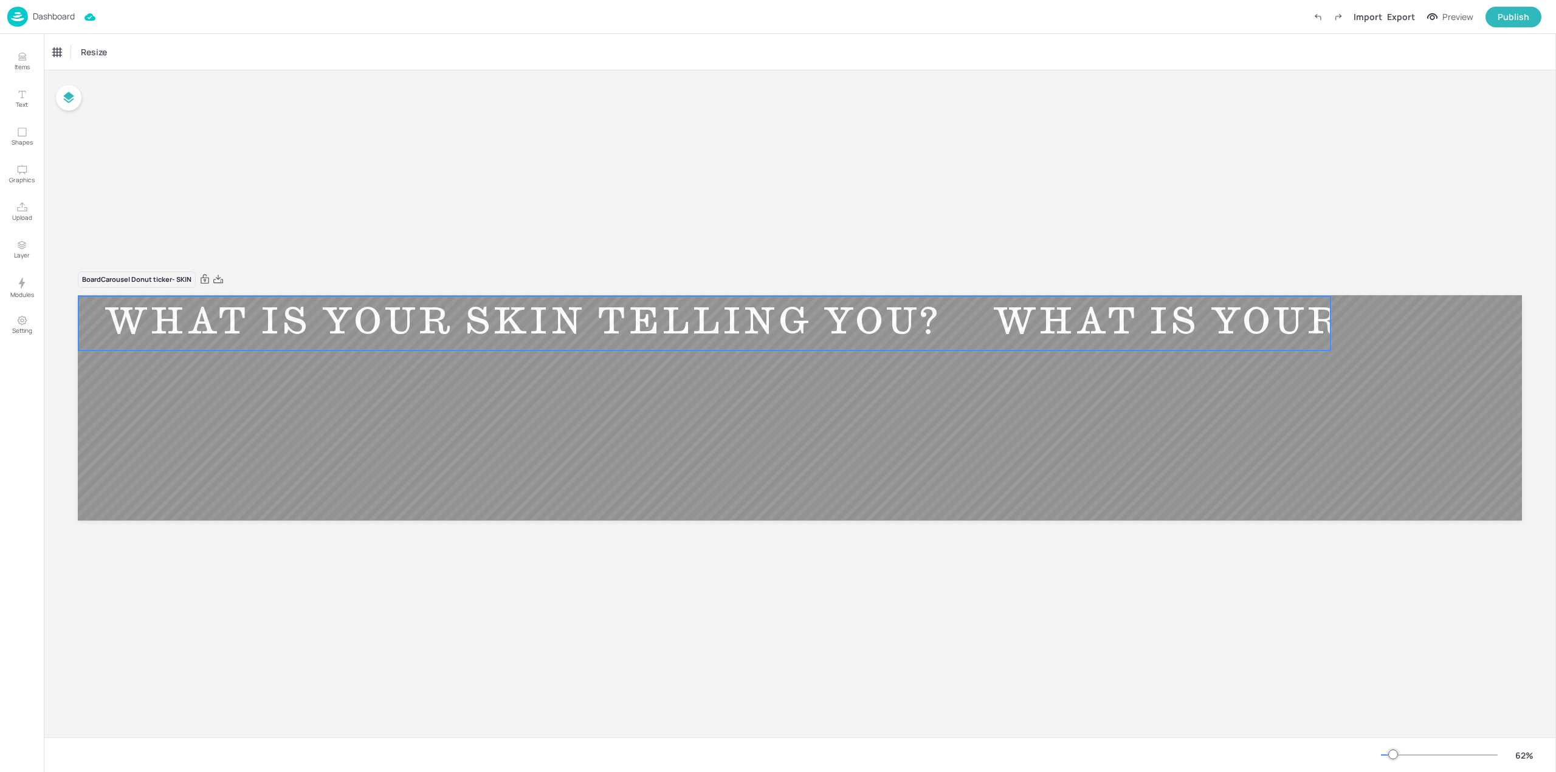
click at [676, 328] on div "WHAT IS YOUR SKIN TELLING YOU?" at bounding box center [522, 324] width 889 height 46
click at [1526, 18] on div "Publish" at bounding box center [1514, 16] width 32 height 13
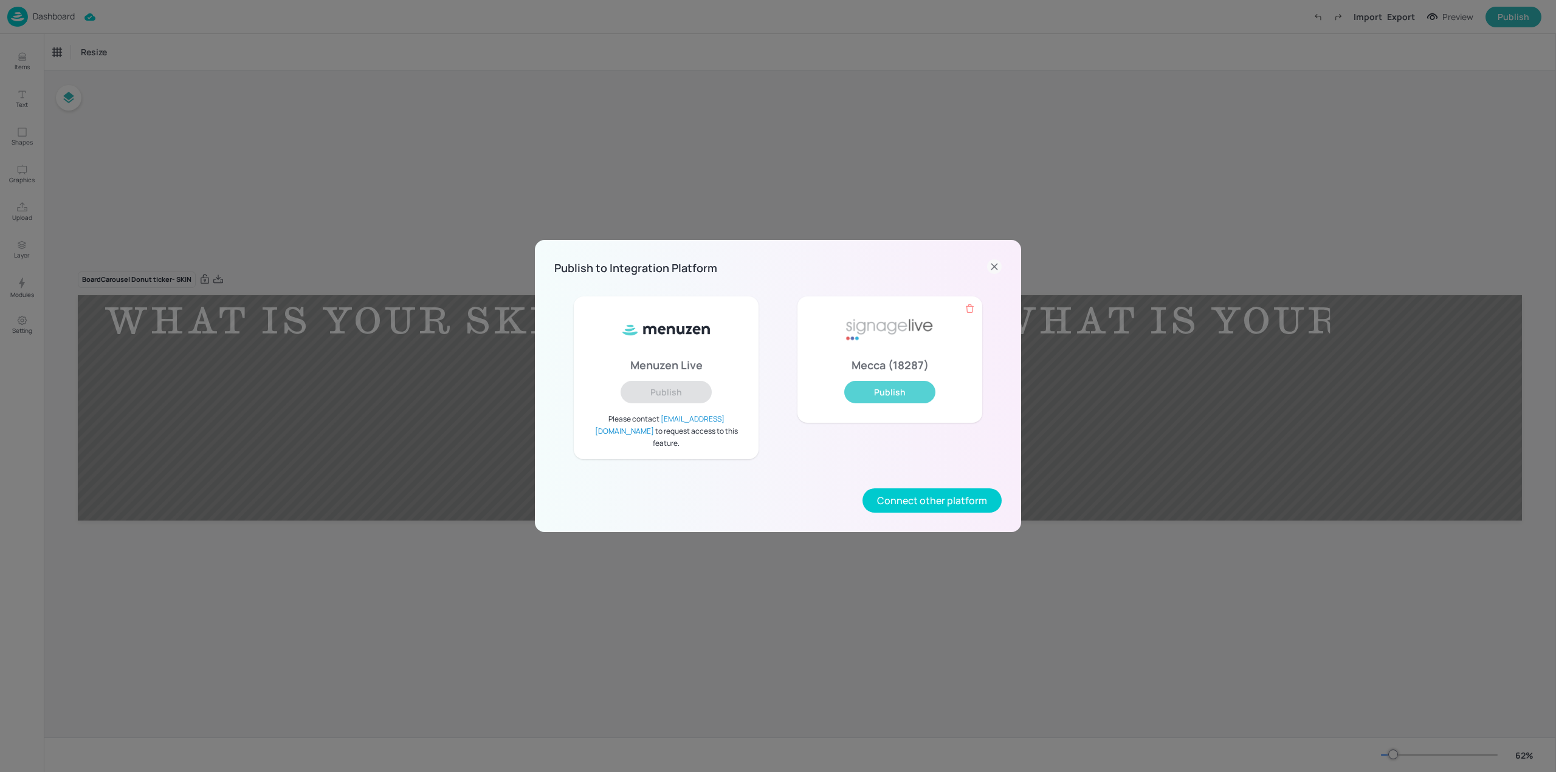
click at [883, 401] on button "Publish" at bounding box center [889, 392] width 91 height 22
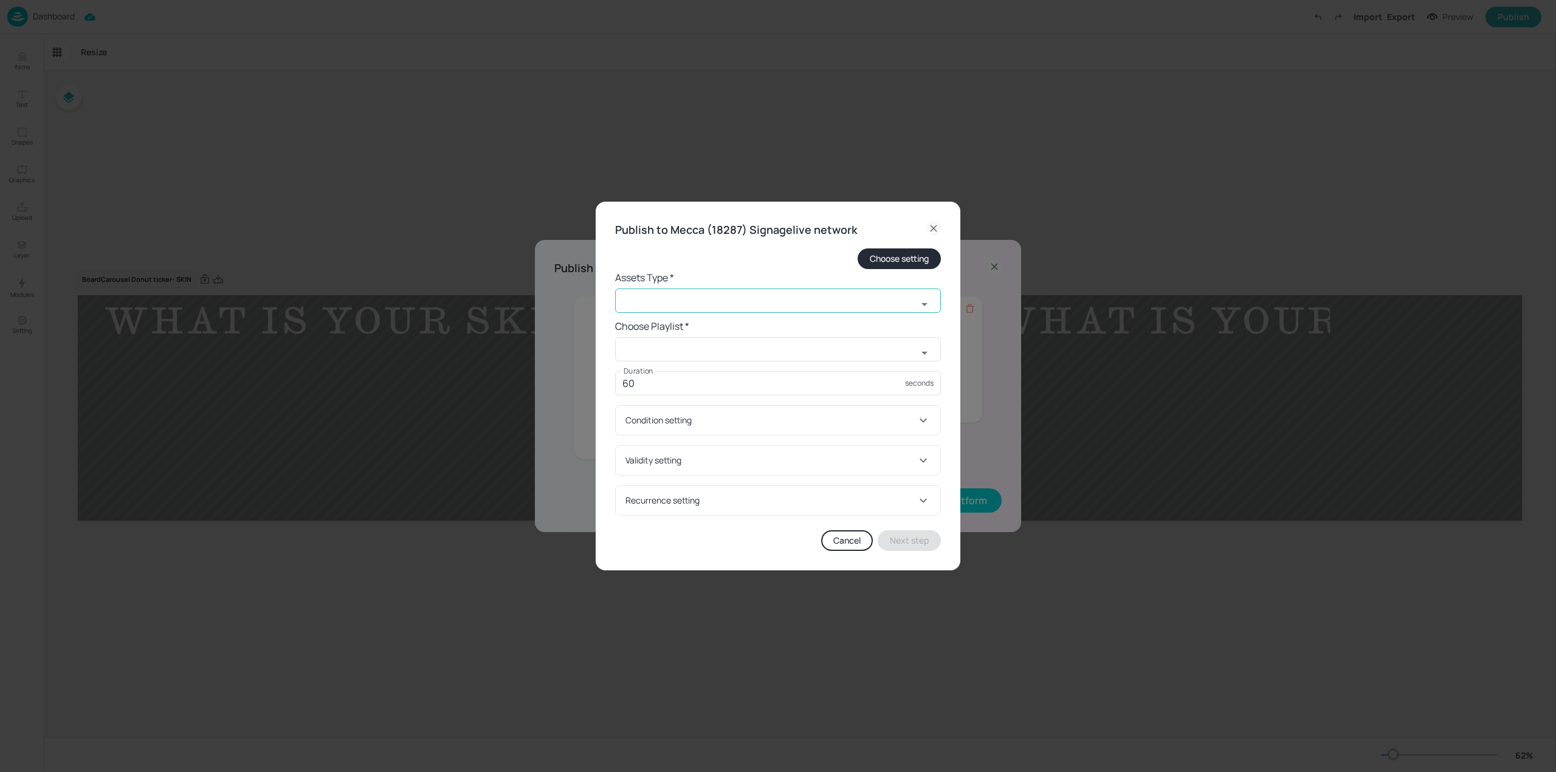
click at [703, 289] on input "text" at bounding box center [766, 301] width 302 height 24
click at [703, 325] on li "image" at bounding box center [778, 328] width 326 height 20
type input "image"
click at [700, 353] on input "text" at bounding box center [766, 349] width 302 height 24
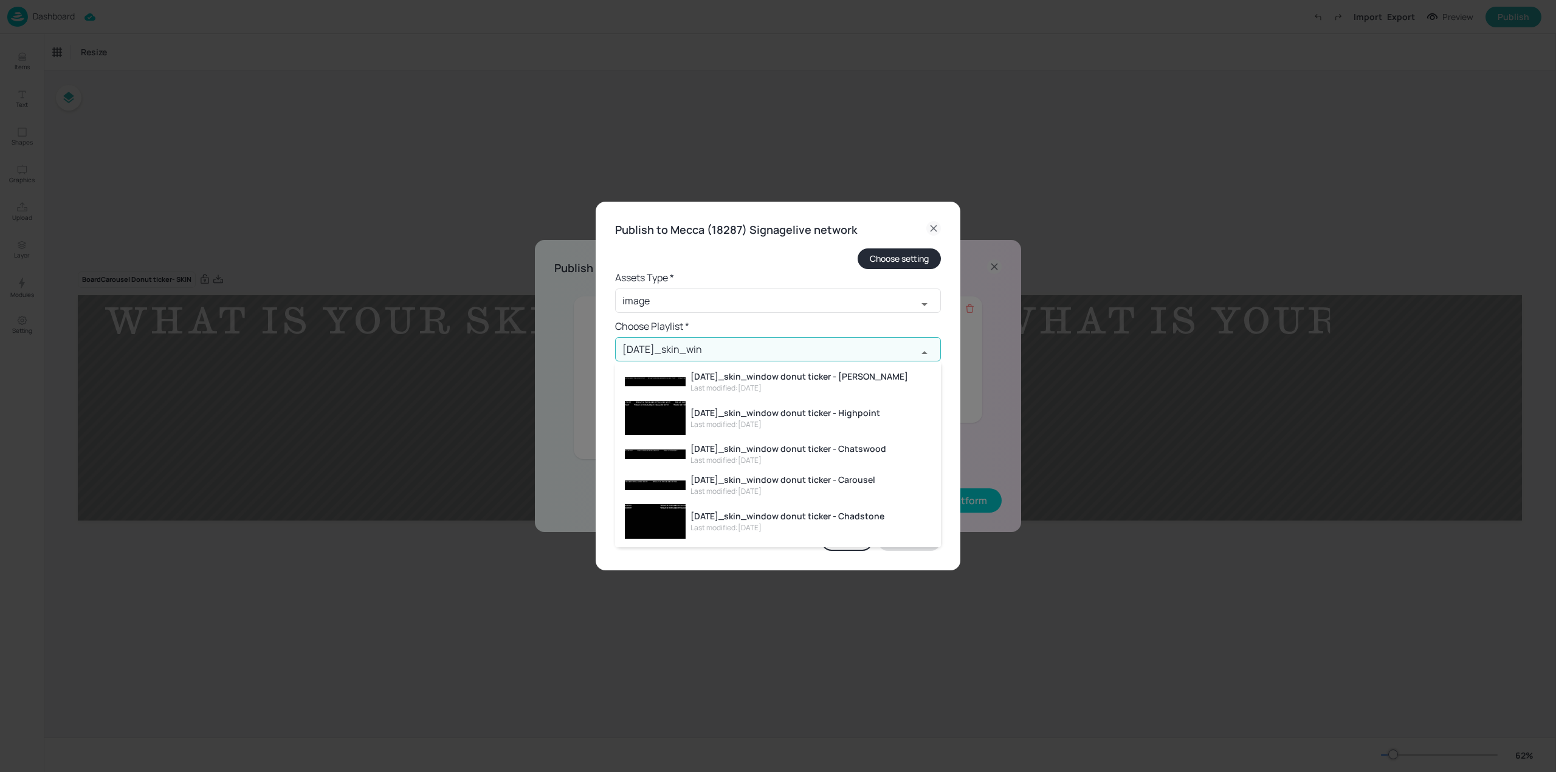
click at [758, 486] on div "AUG25_skin_window donut ticker - Carousel" at bounding box center [782, 479] width 185 height 13
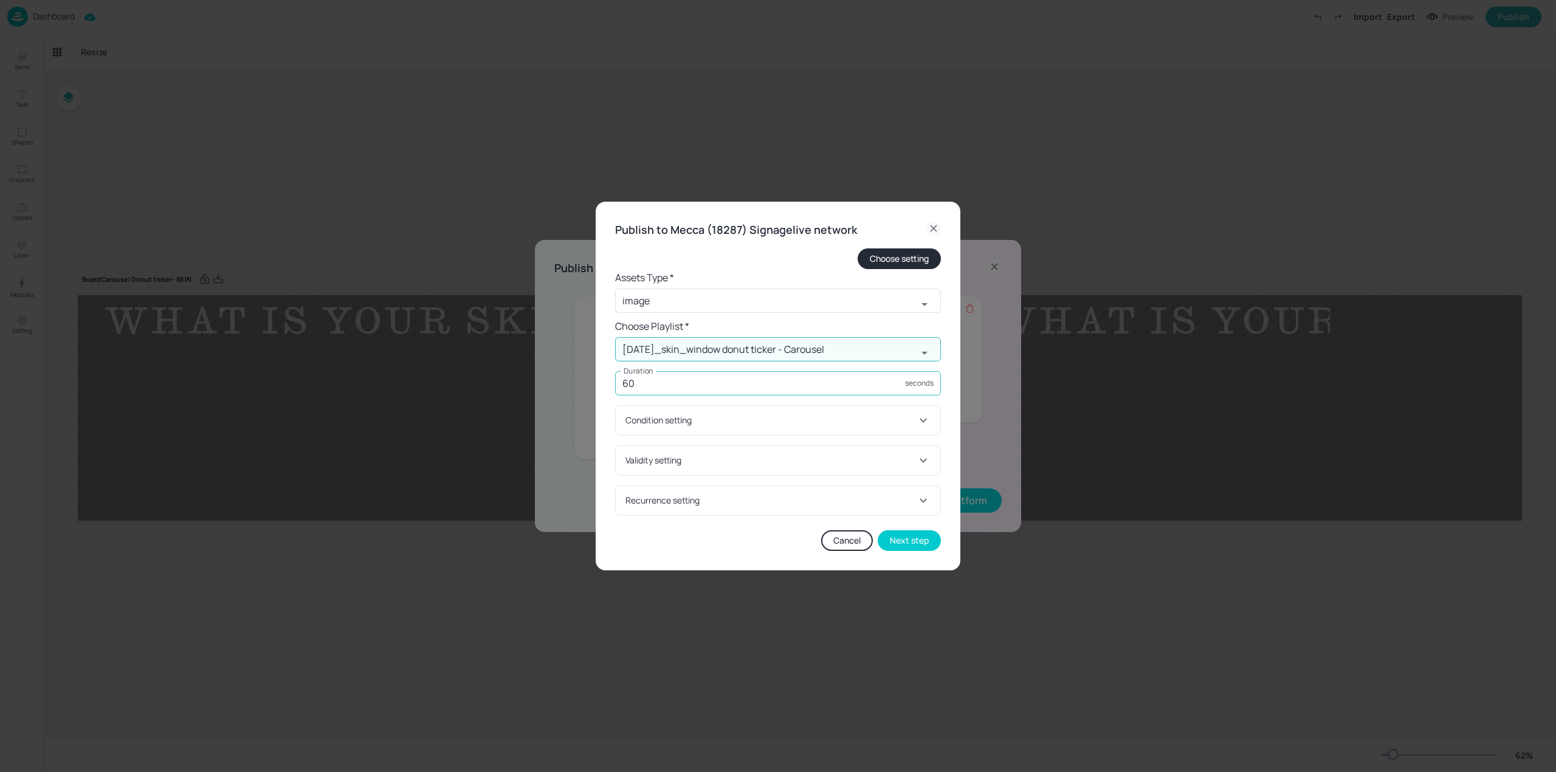
type input "AUG25_skin_window donut ticker - Carousel"
click at [777, 385] on input "60" at bounding box center [760, 383] width 290 height 24
type input "6000"
click at [904, 533] on button "Next step" at bounding box center [909, 541] width 63 height 21
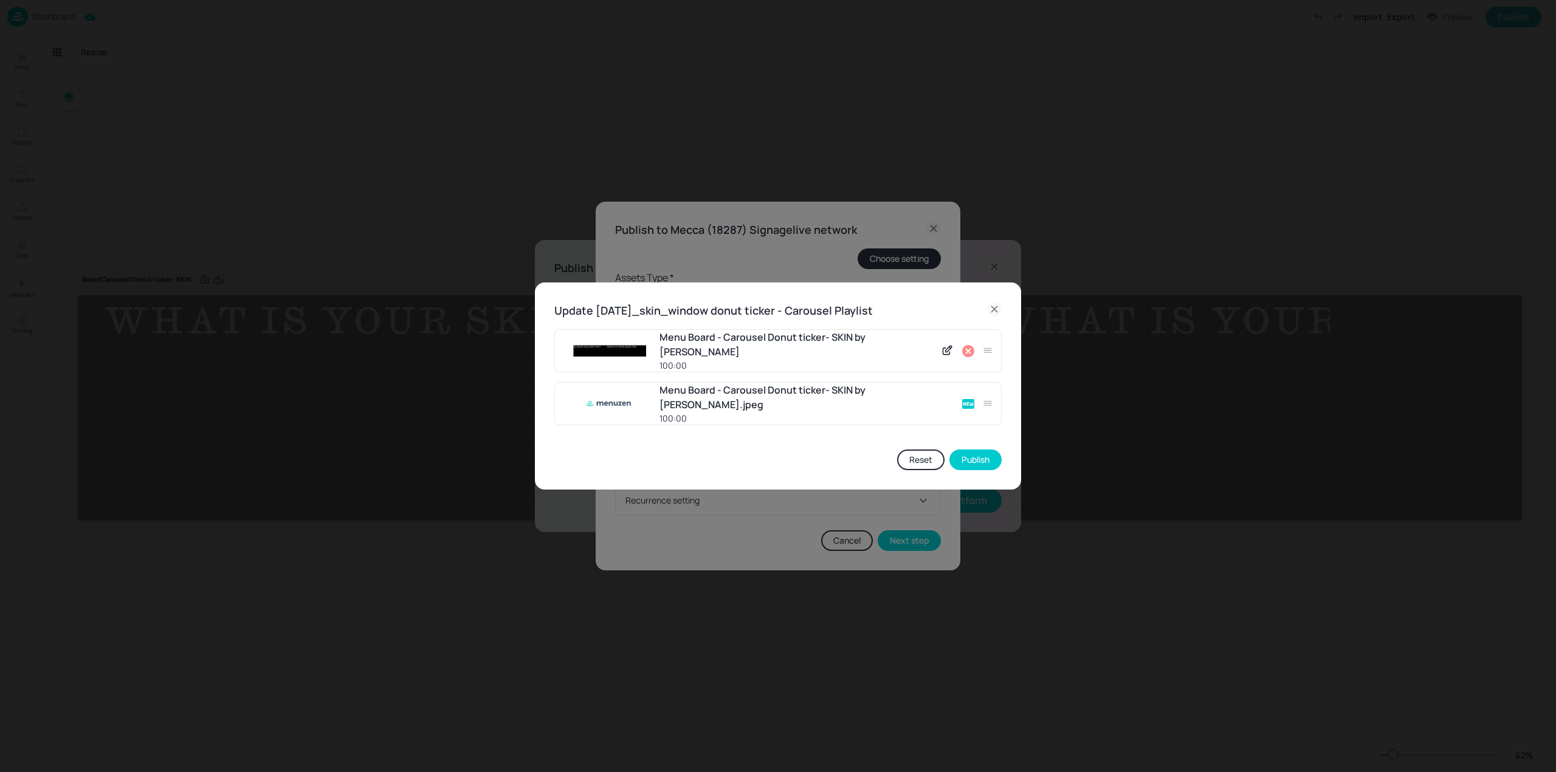
click at [968, 352] on icon at bounding box center [968, 351] width 15 height 15
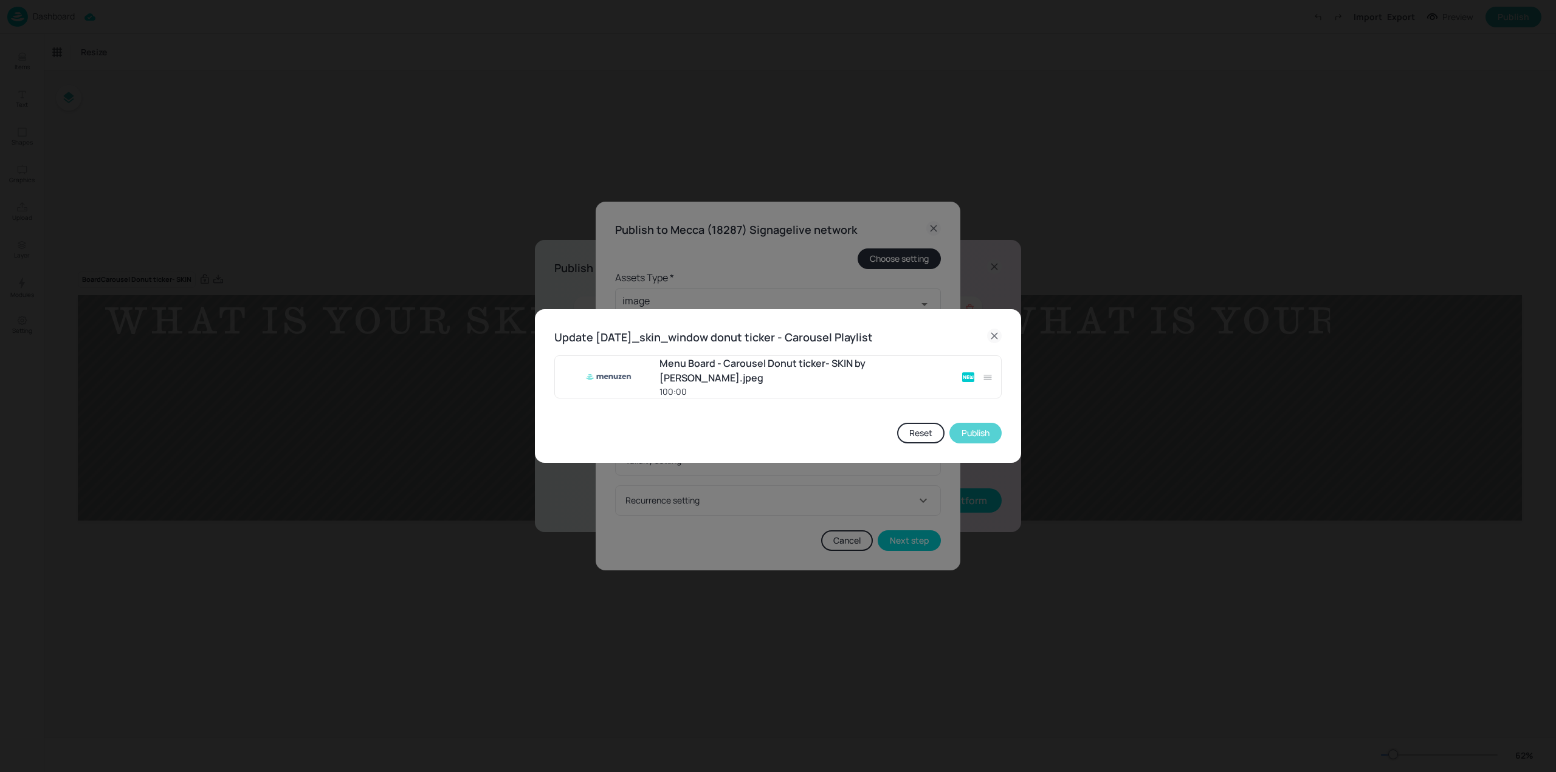
click at [985, 430] on button "Publish" at bounding box center [975, 433] width 52 height 21
